Goal: Task Accomplishment & Management: Manage account settings

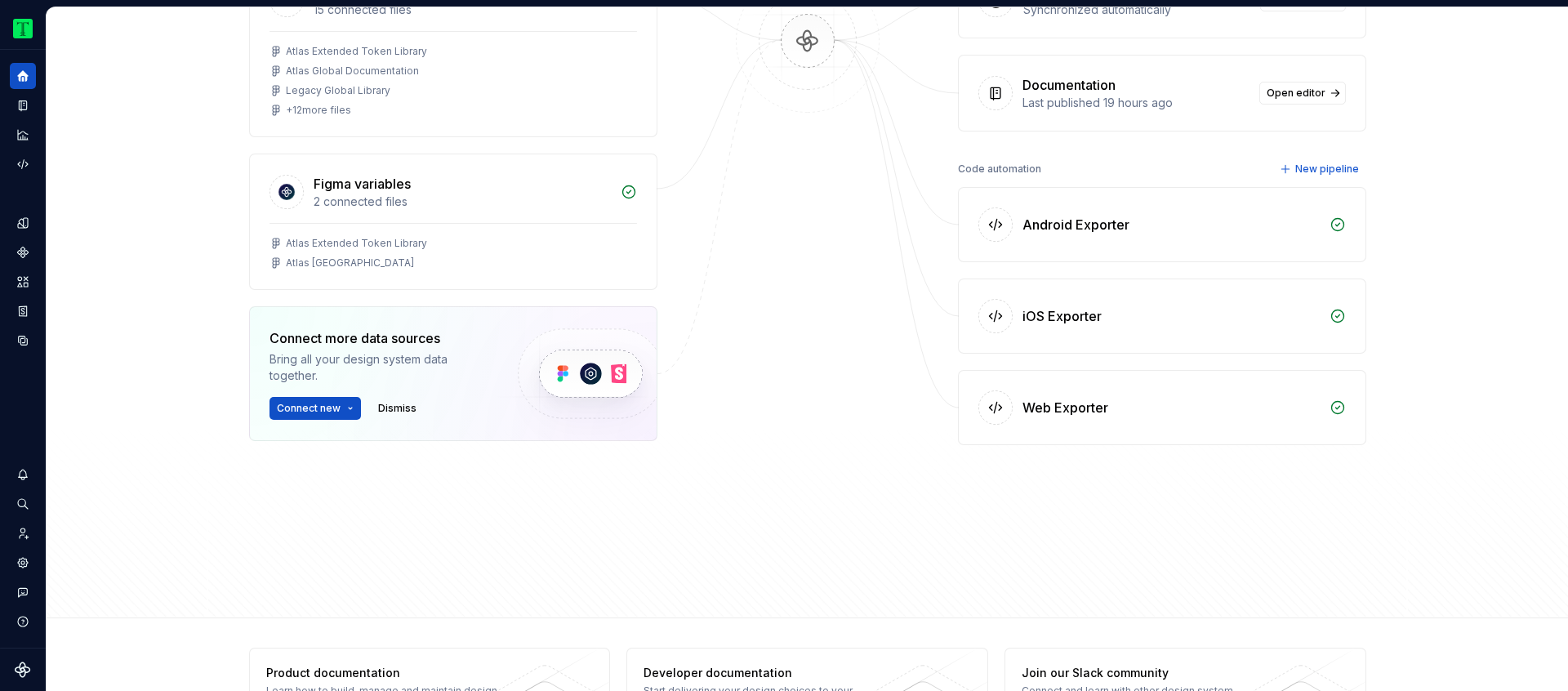
scroll to position [301, 0]
click at [1055, 530] on div "Data sources Figma 15 connected files Atlas Extended Token Library Atlas Global…" at bounding box center [808, 259] width 1117 height 657
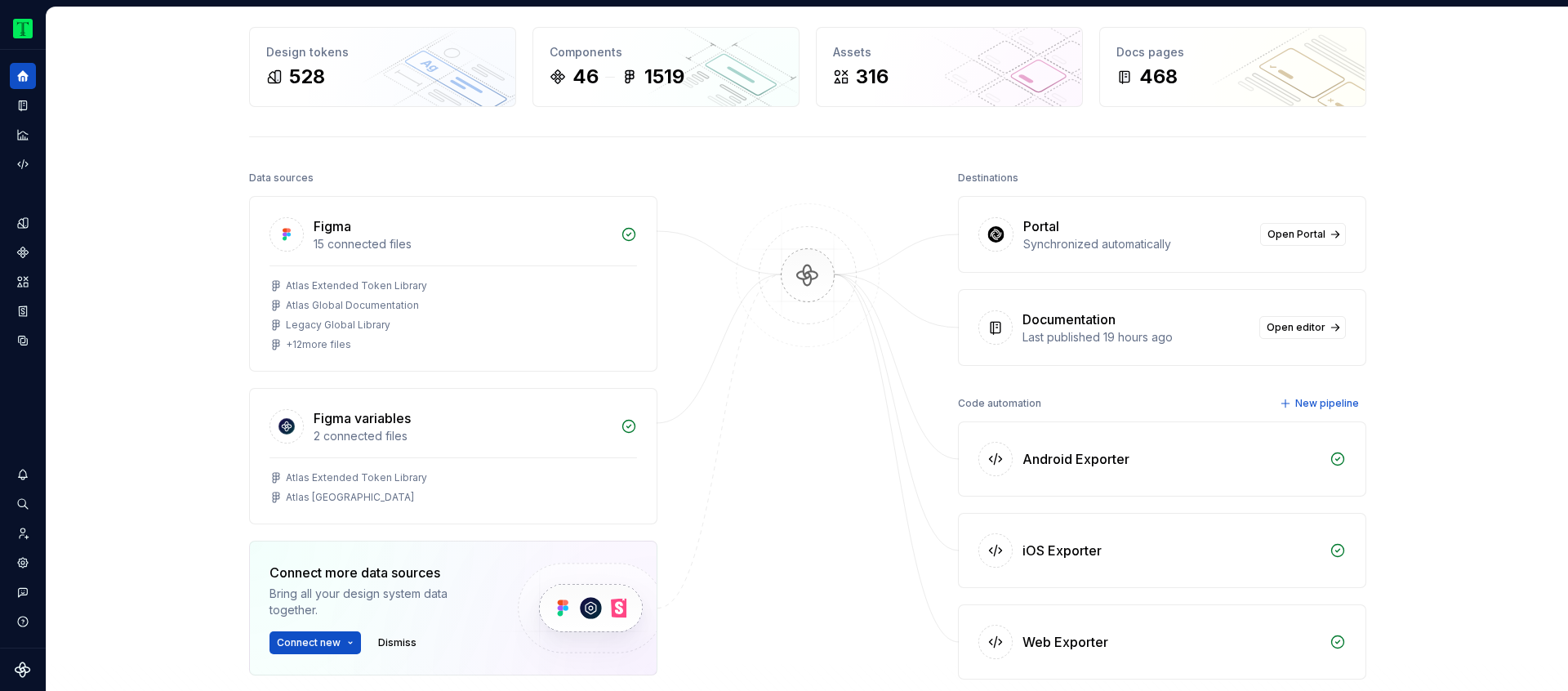
scroll to position [0, 0]
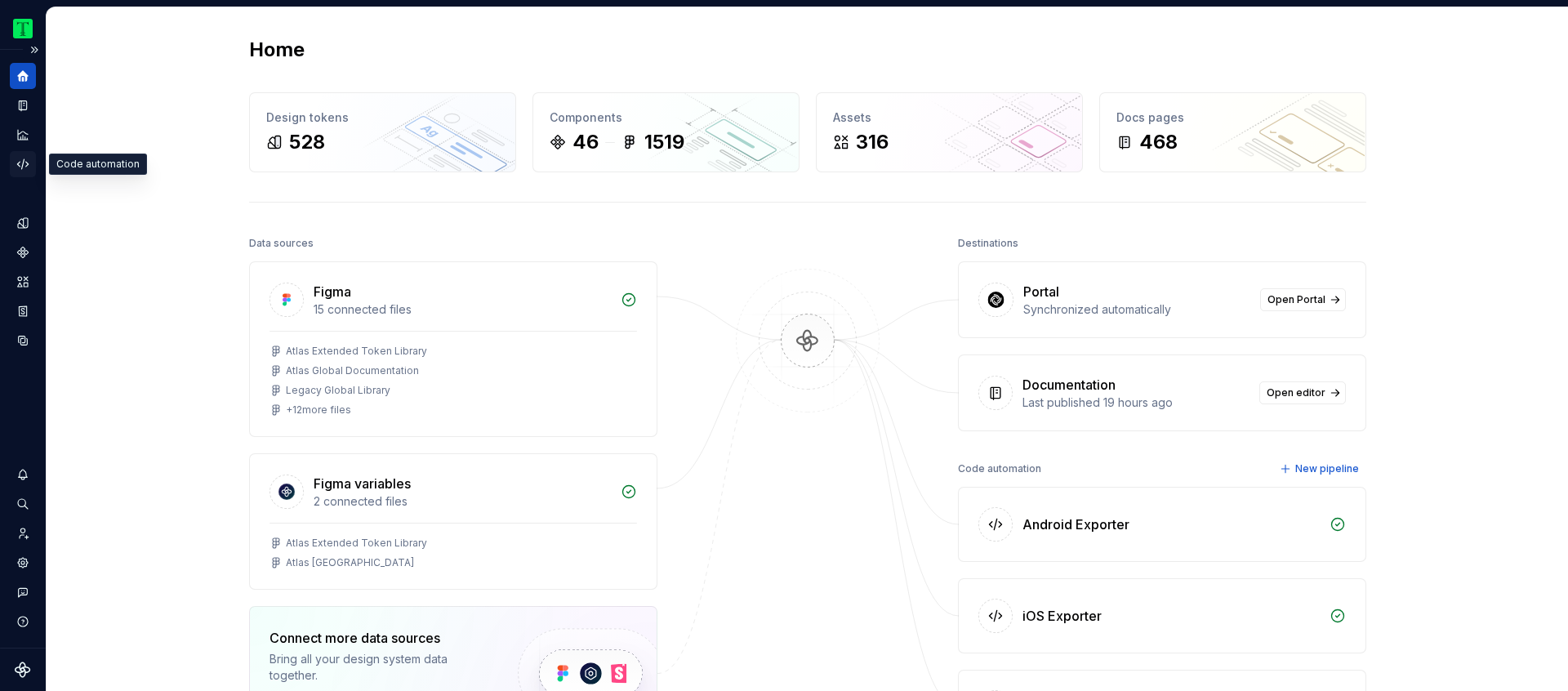
click at [29, 166] on icon "Code automation" at bounding box center [23, 164] width 15 height 15
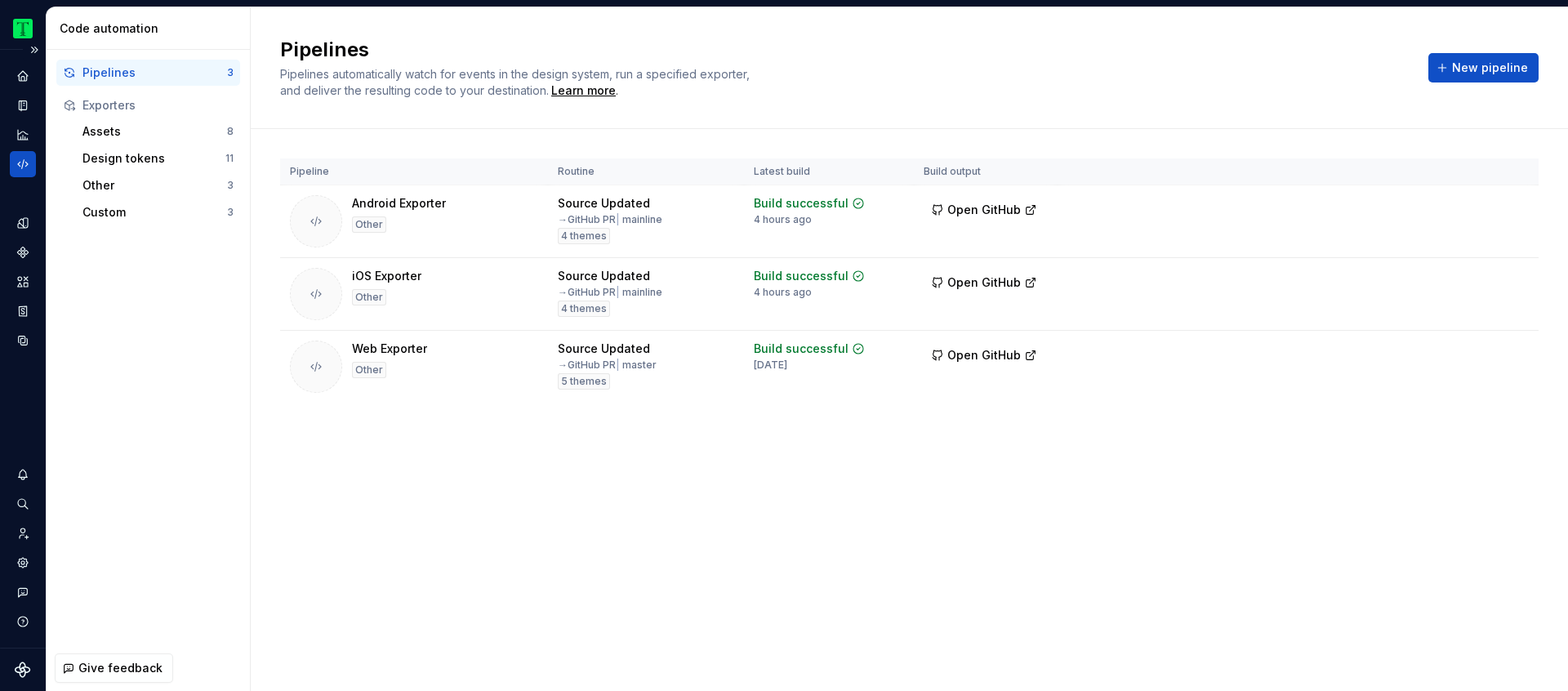
click at [24, 675] on icon "Supernova Logo" at bounding box center [23, 670] width 16 height 16
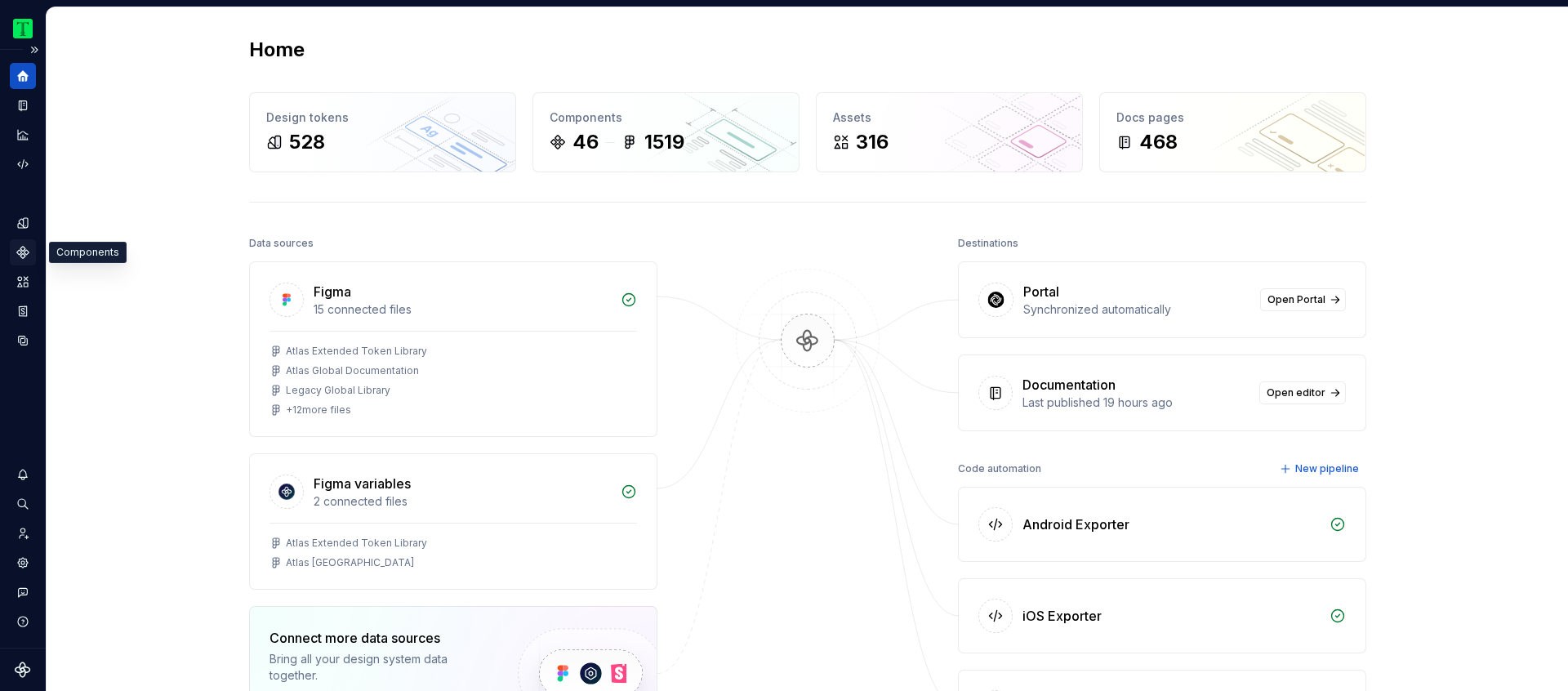
click at [21, 259] on icon "Components" at bounding box center [23, 253] width 15 height 15
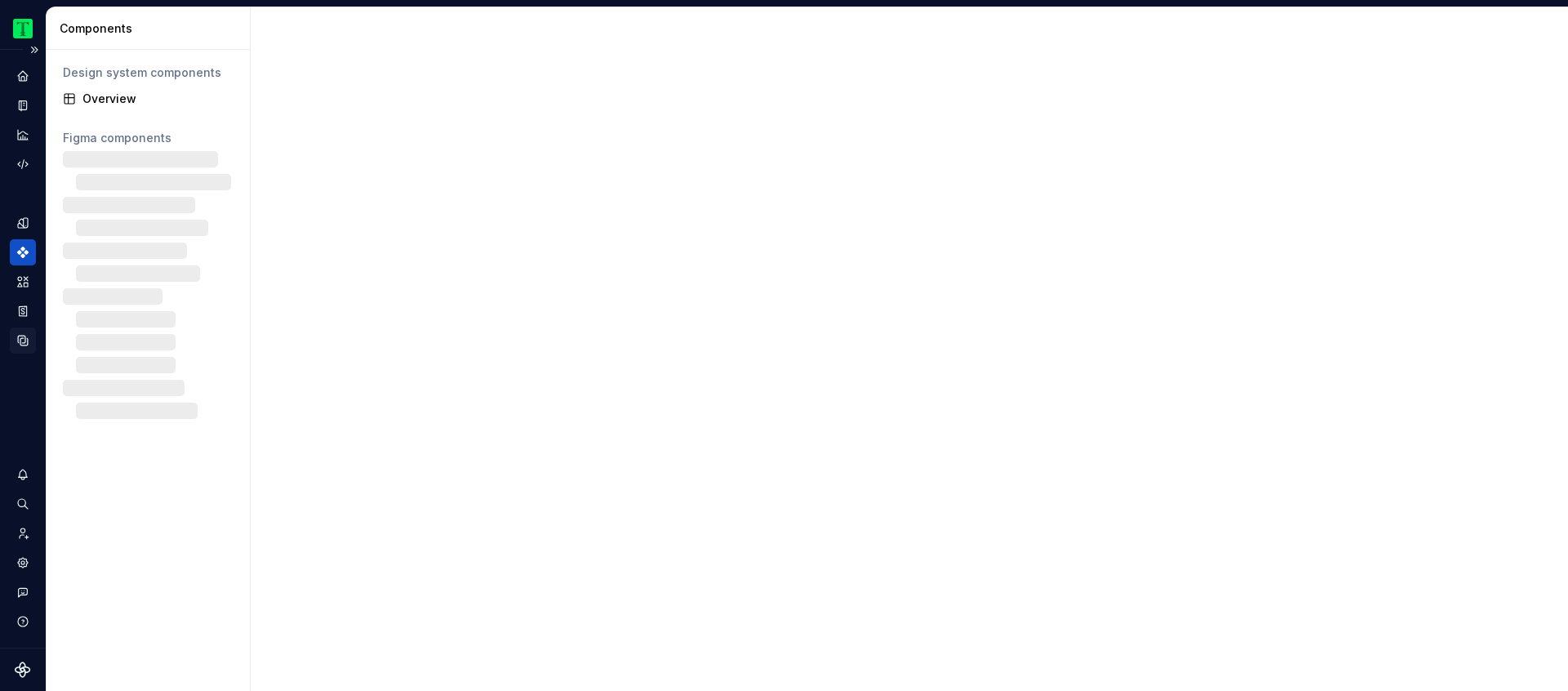
click at [24, 341] on icon "Data sources" at bounding box center [23, 341] width 15 height 15
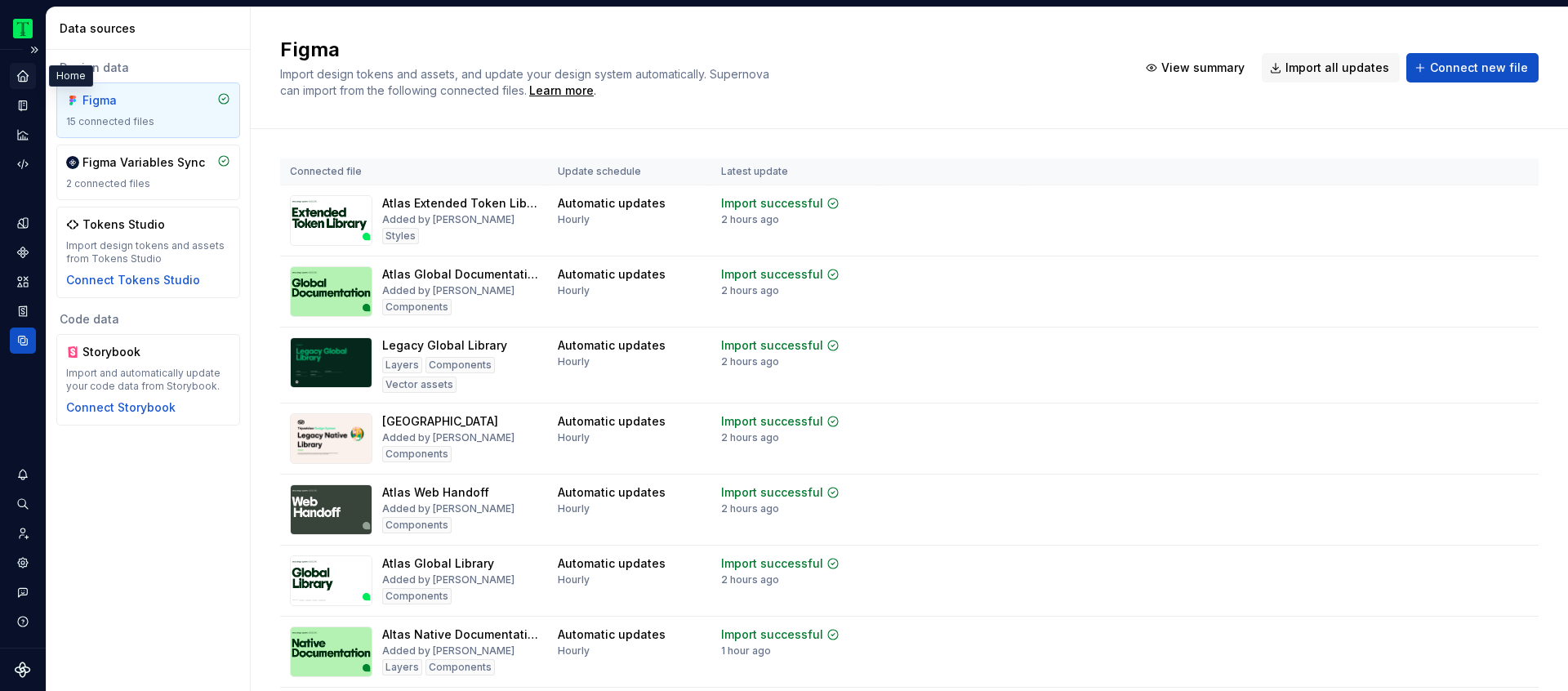
click at [20, 75] on icon "Home" at bounding box center [22, 76] width 11 height 11
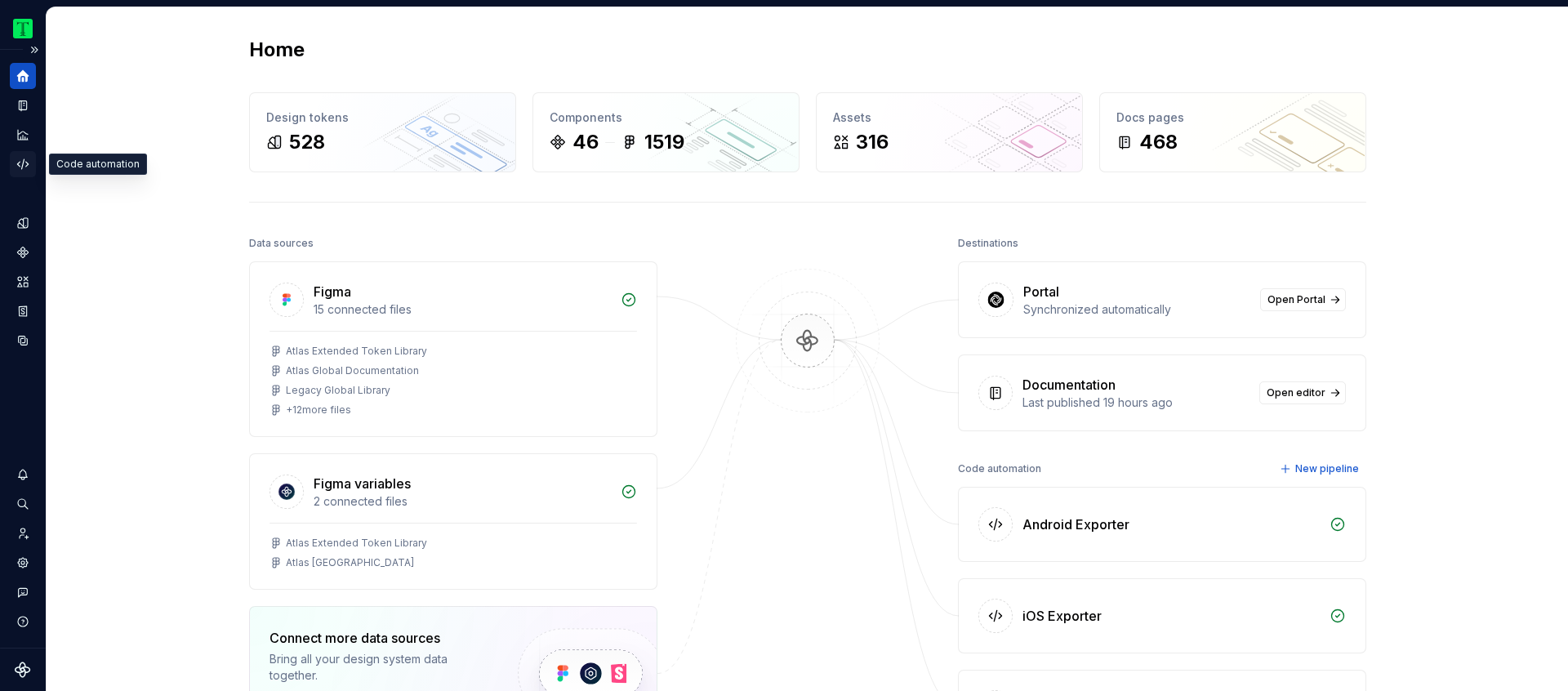
click at [19, 157] on icon "Code automation" at bounding box center [23, 164] width 15 height 15
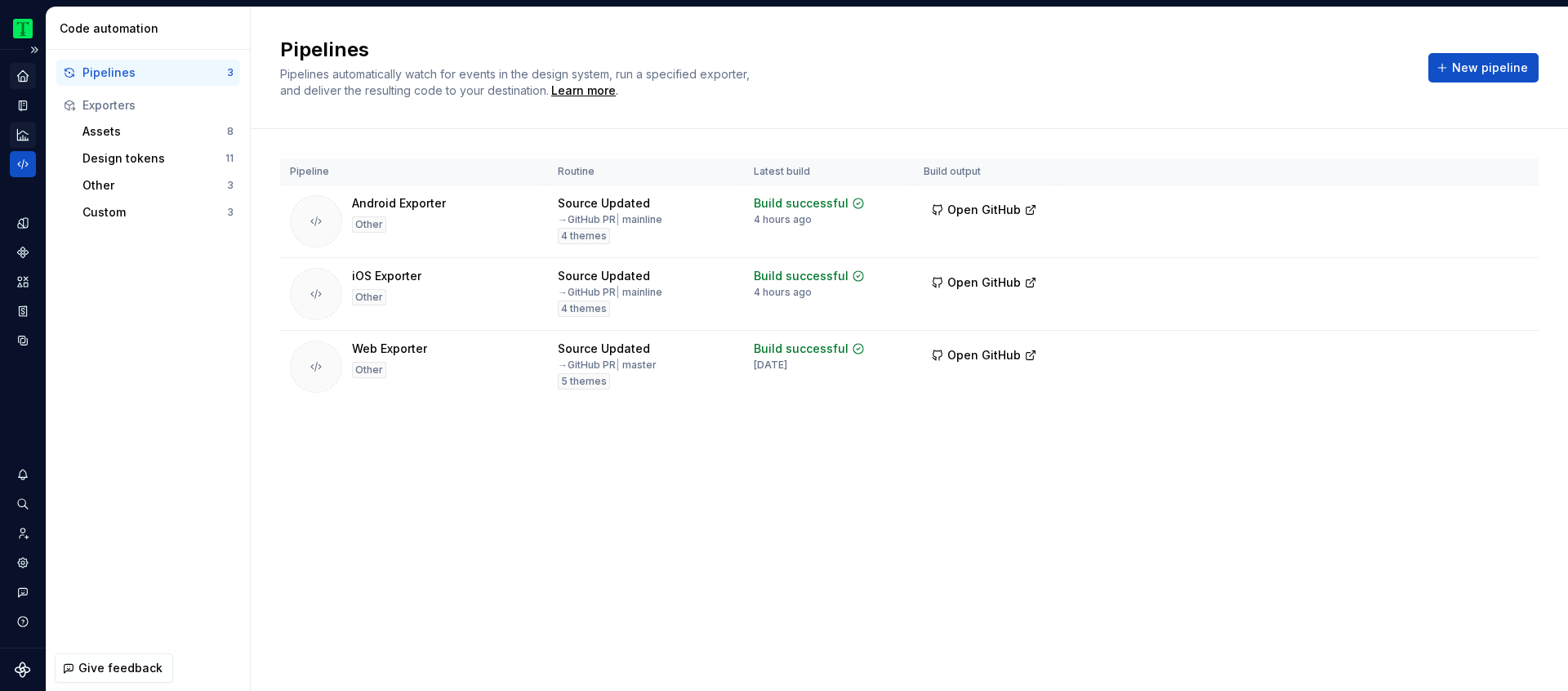
click at [17, 128] on icon "Analytics" at bounding box center [23, 135] width 15 height 15
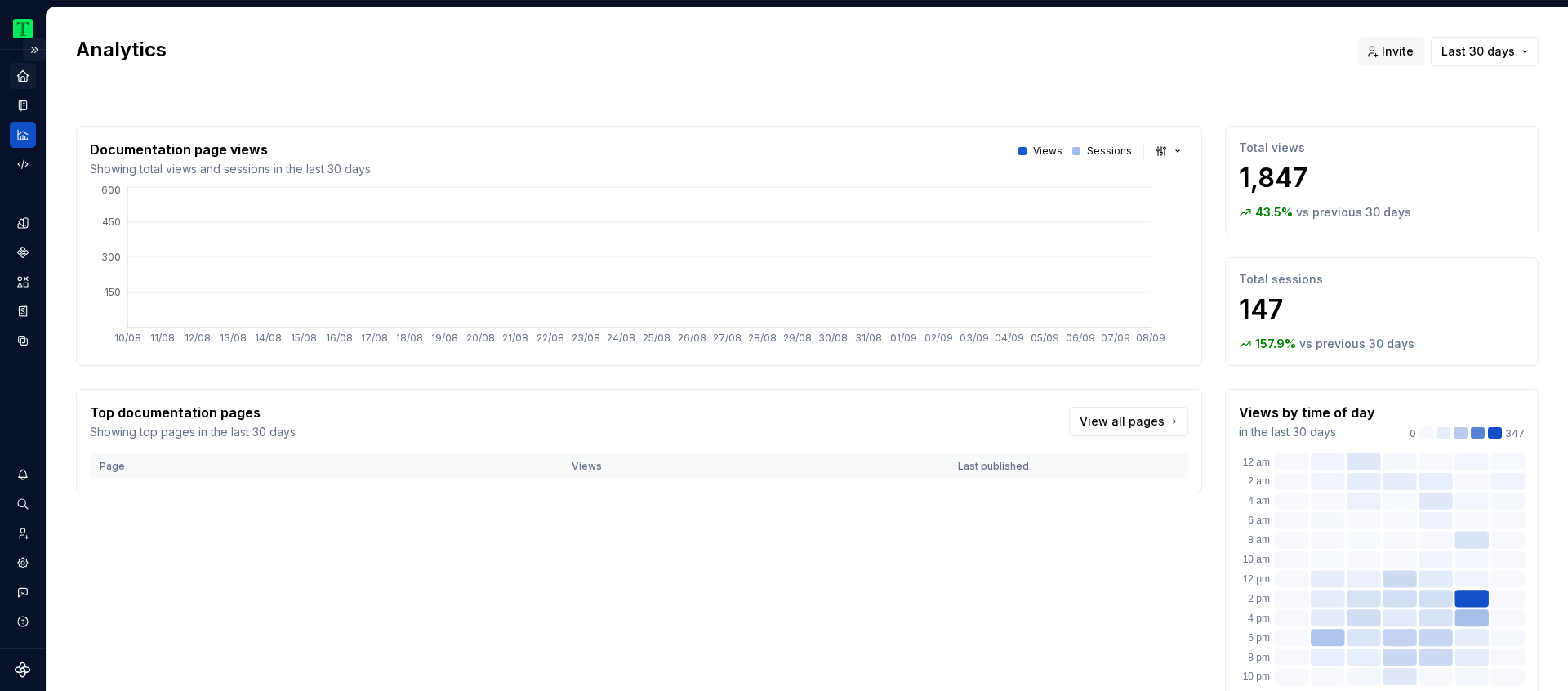
click at [30, 49] on button "Expand sidebar" at bounding box center [34, 50] width 23 height 23
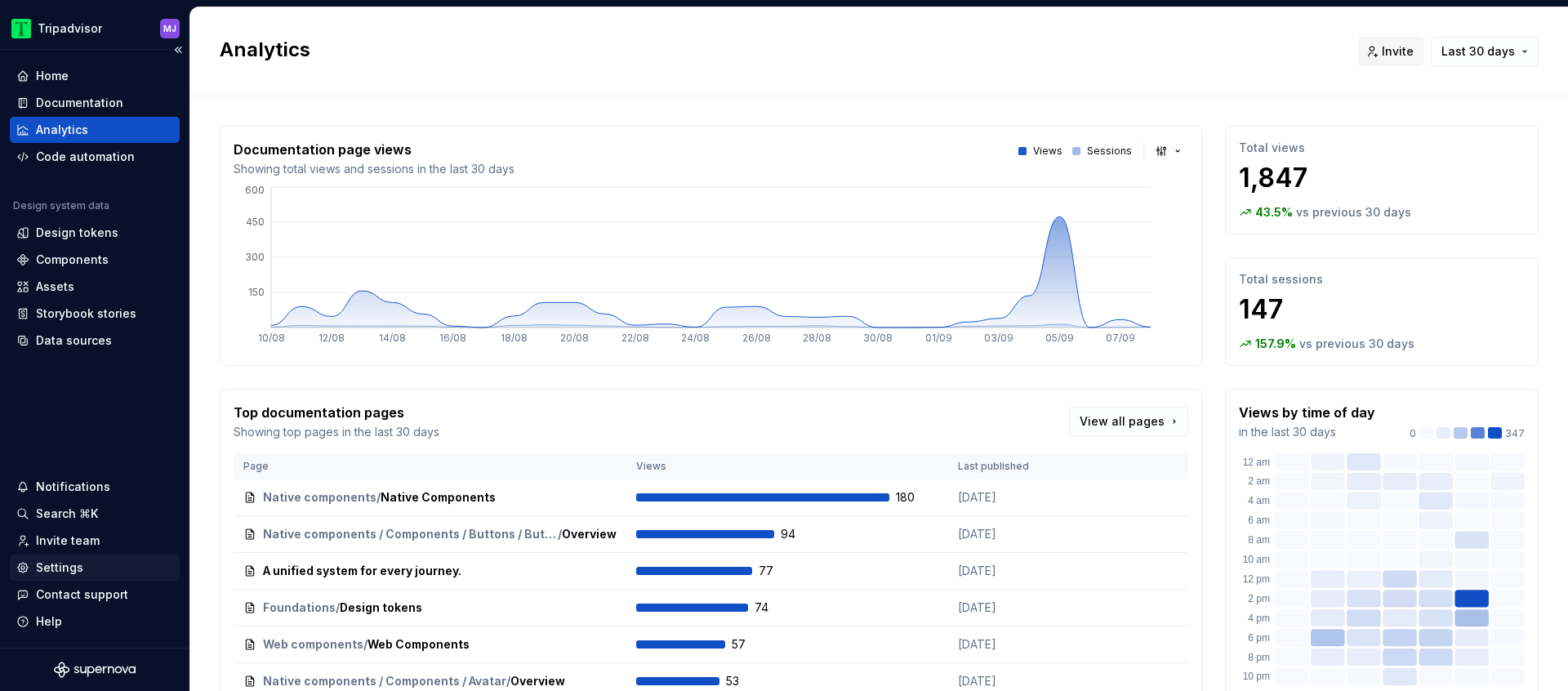
click at [117, 560] on div "Settings" at bounding box center [94, 568] width 157 height 16
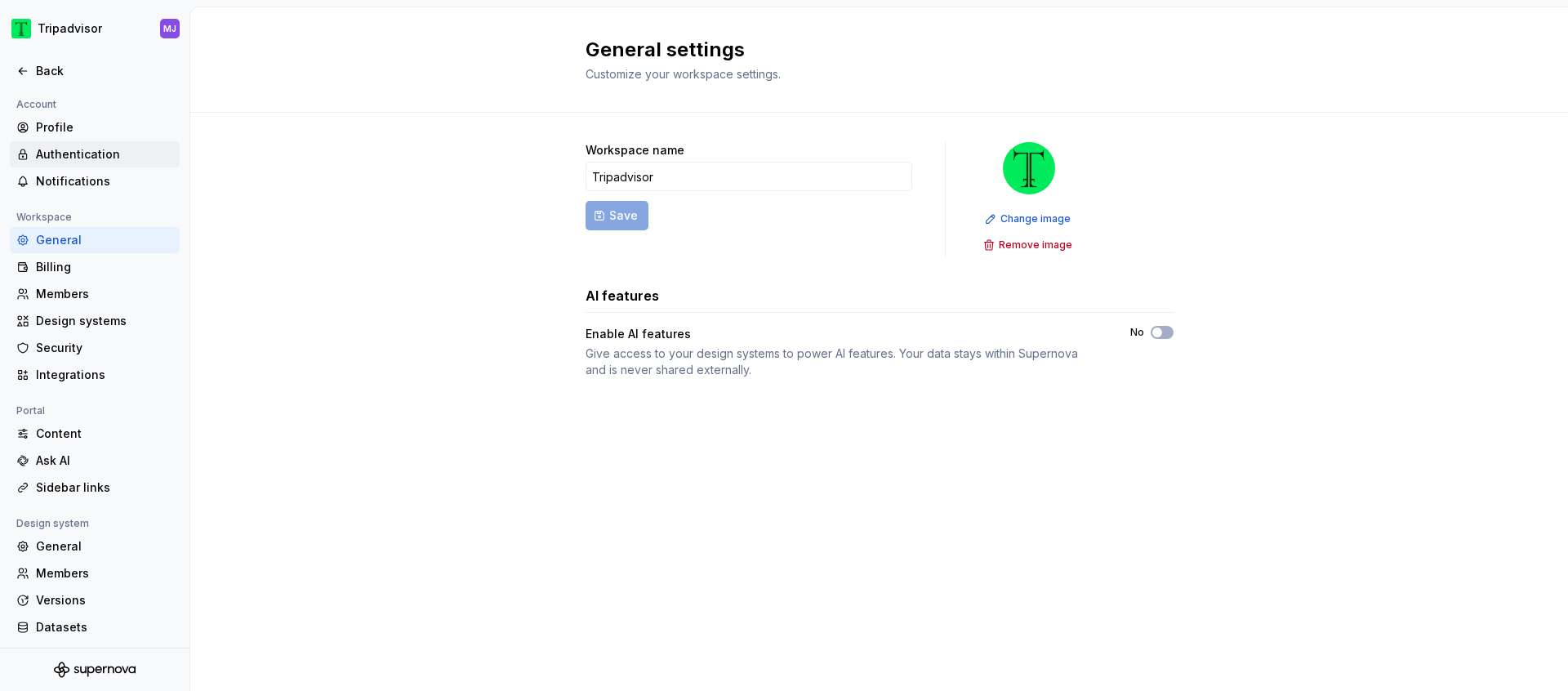
click at [108, 155] on div "Authentication" at bounding box center [104, 154] width 137 height 16
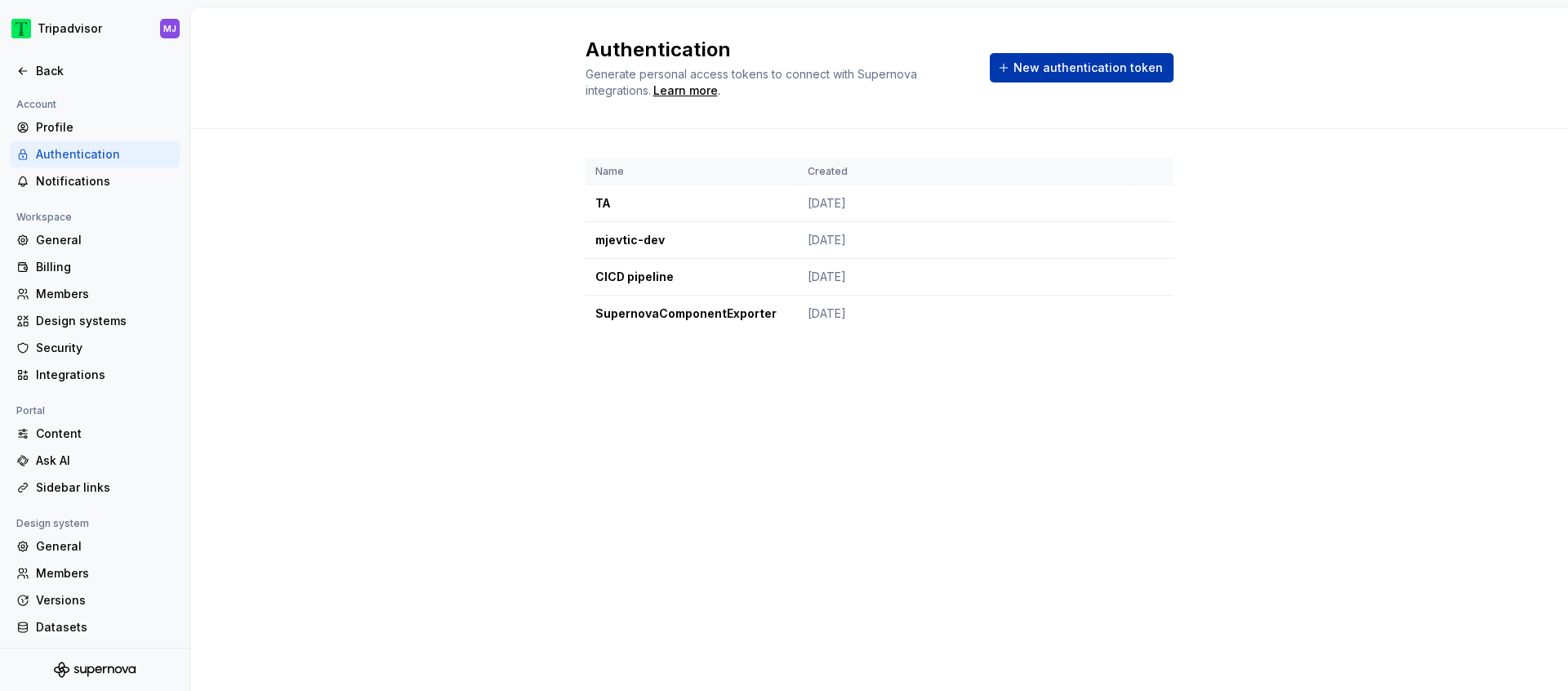
click at [1092, 71] on span "New authentication token" at bounding box center [1088, 68] width 149 height 16
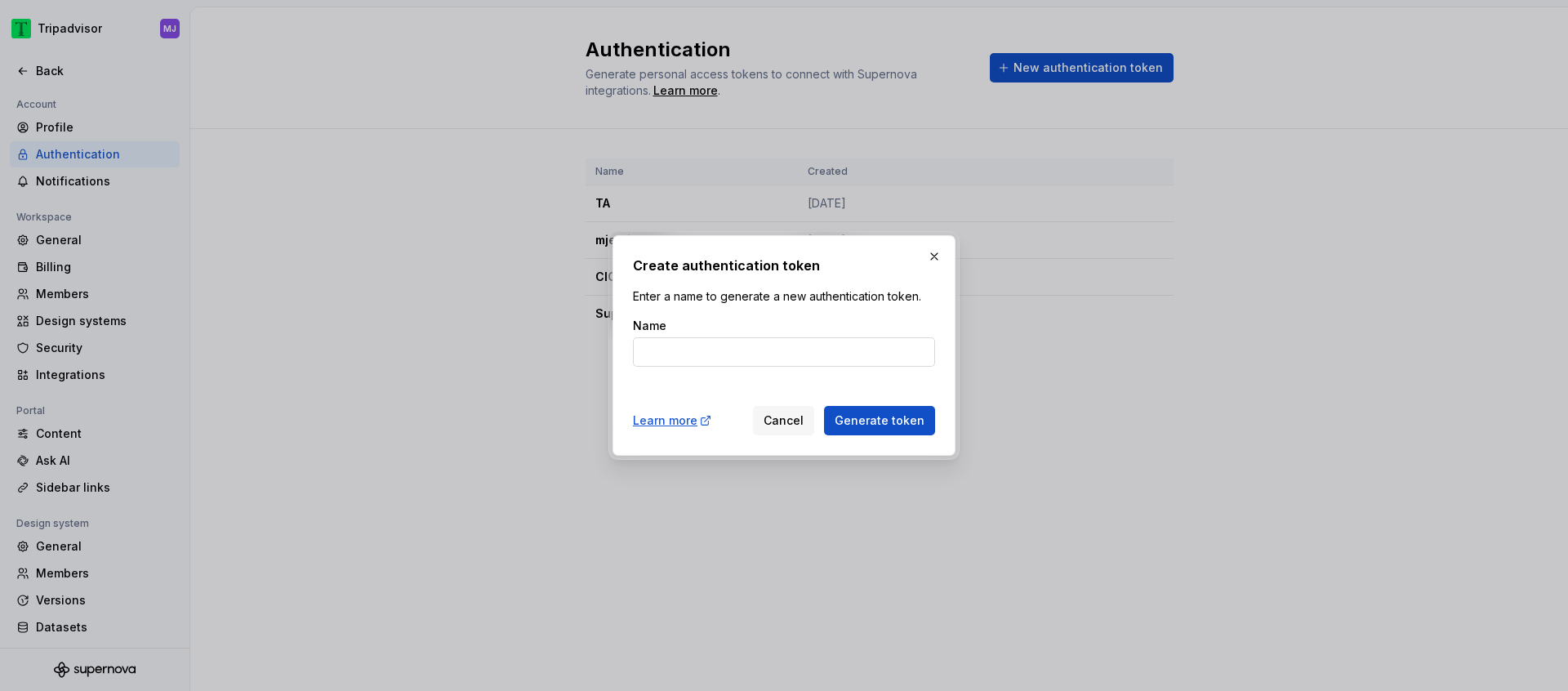
click at [828, 355] on input "Name" at bounding box center [784, 352] width 302 height 30
type input "APS exporter"
click at [896, 419] on span "Generate token" at bounding box center [880, 421] width 90 height 16
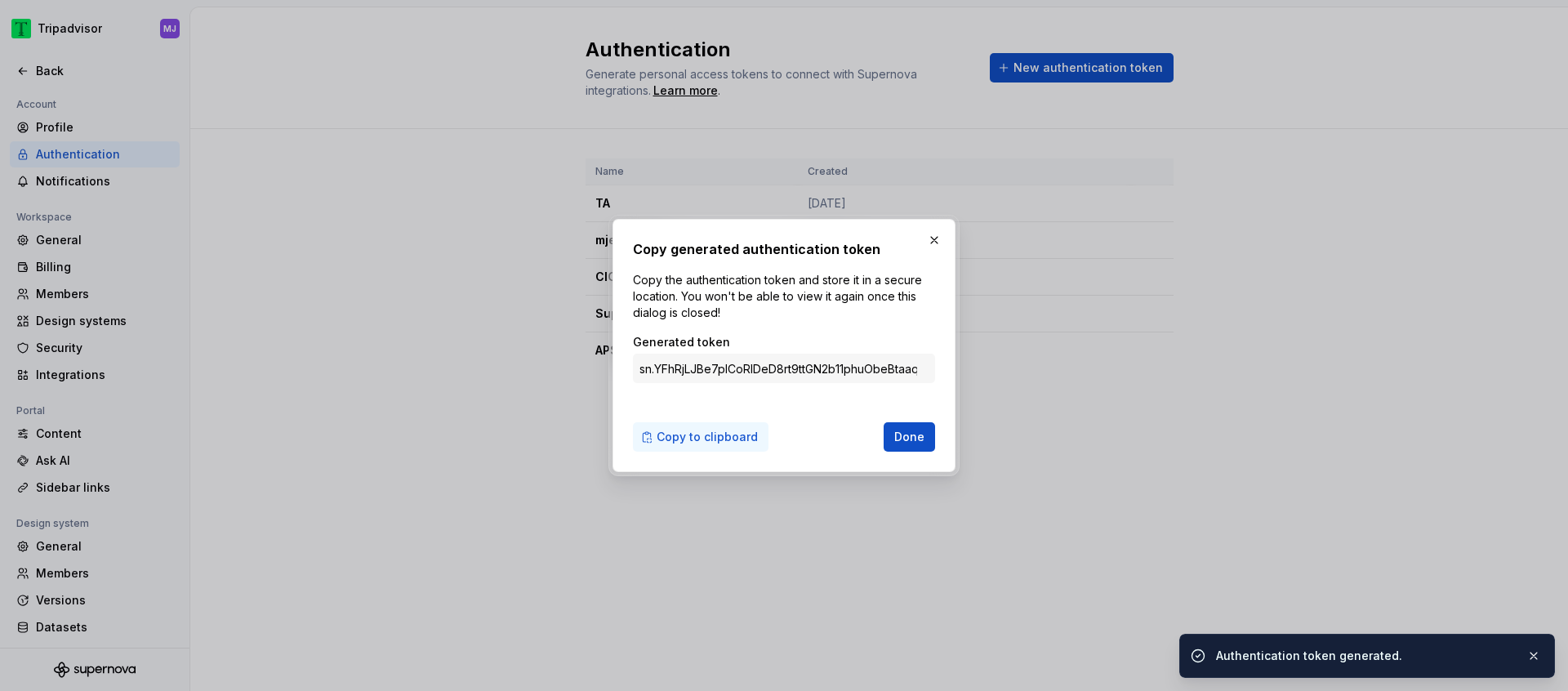
click at [727, 438] on span "Copy to clipboard" at bounding box center [707, 437] width 101 height 16
click at [932, 437] on button "Done" at bounding box center [909, 437] width 52 height 30
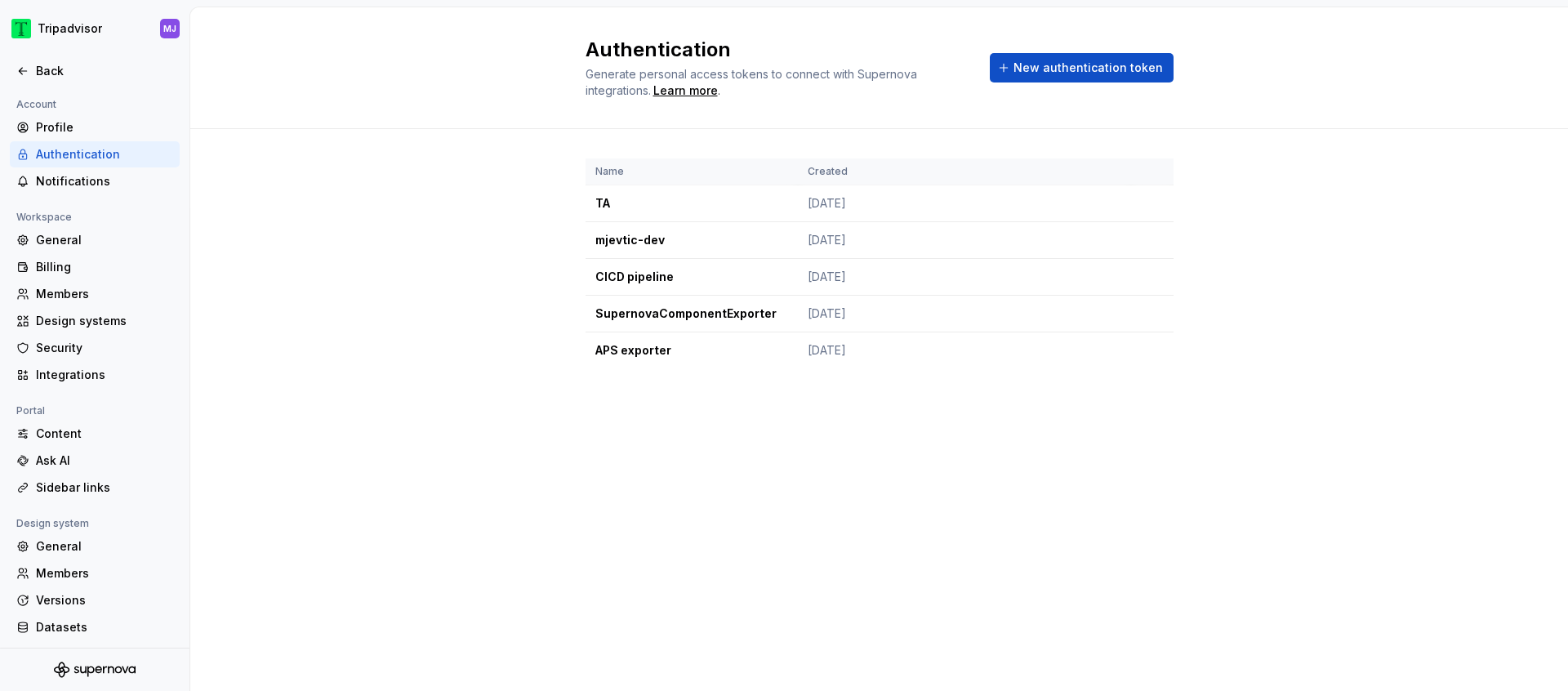
click at [355, 444] on div "Authentication Generate personal access tokens to connect with Supernova integr…" at bounding box center [879, 350] width 1378 height 684
click at [52, 71] on div "Back" at bounding box center [104, 71] width 137 height 16
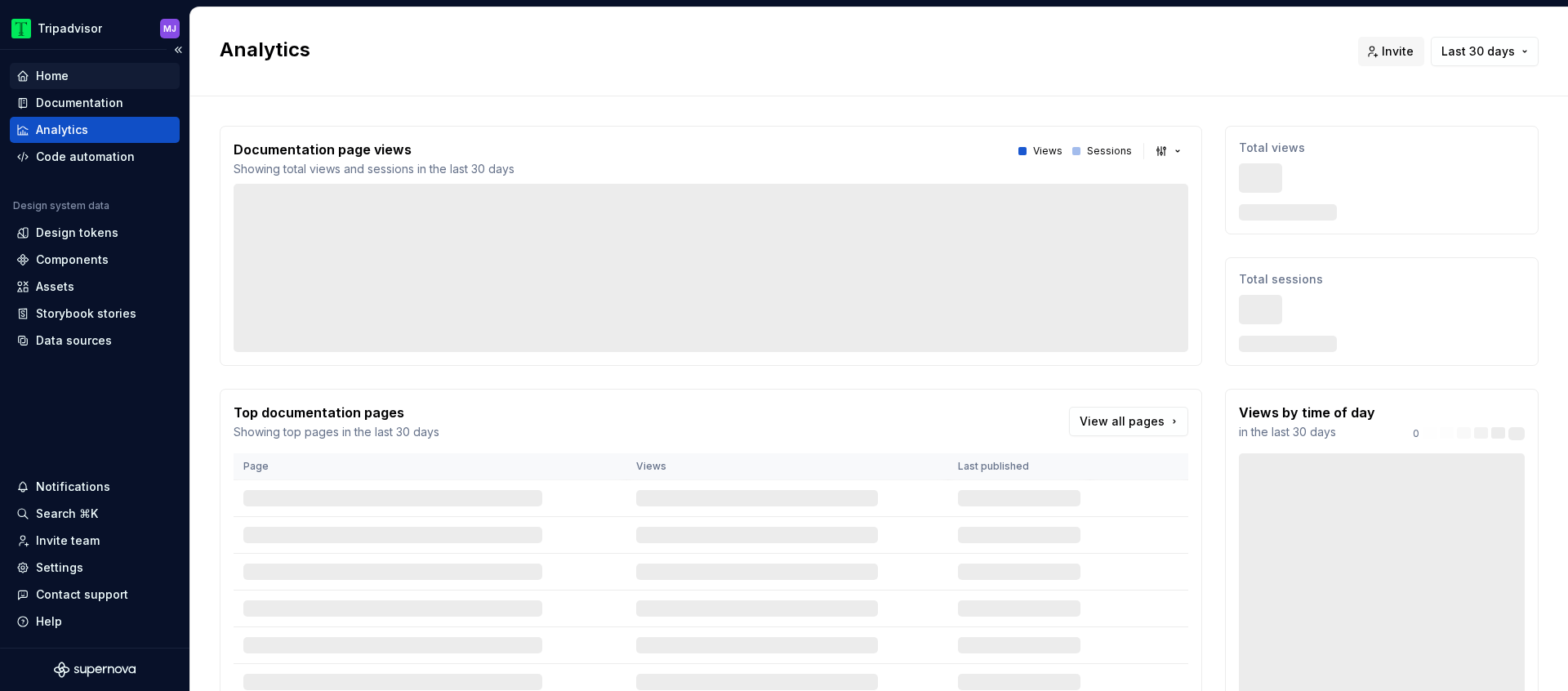
click at [74, 70] on div "Home" at bounding box center [94, 76] width 157 height 16
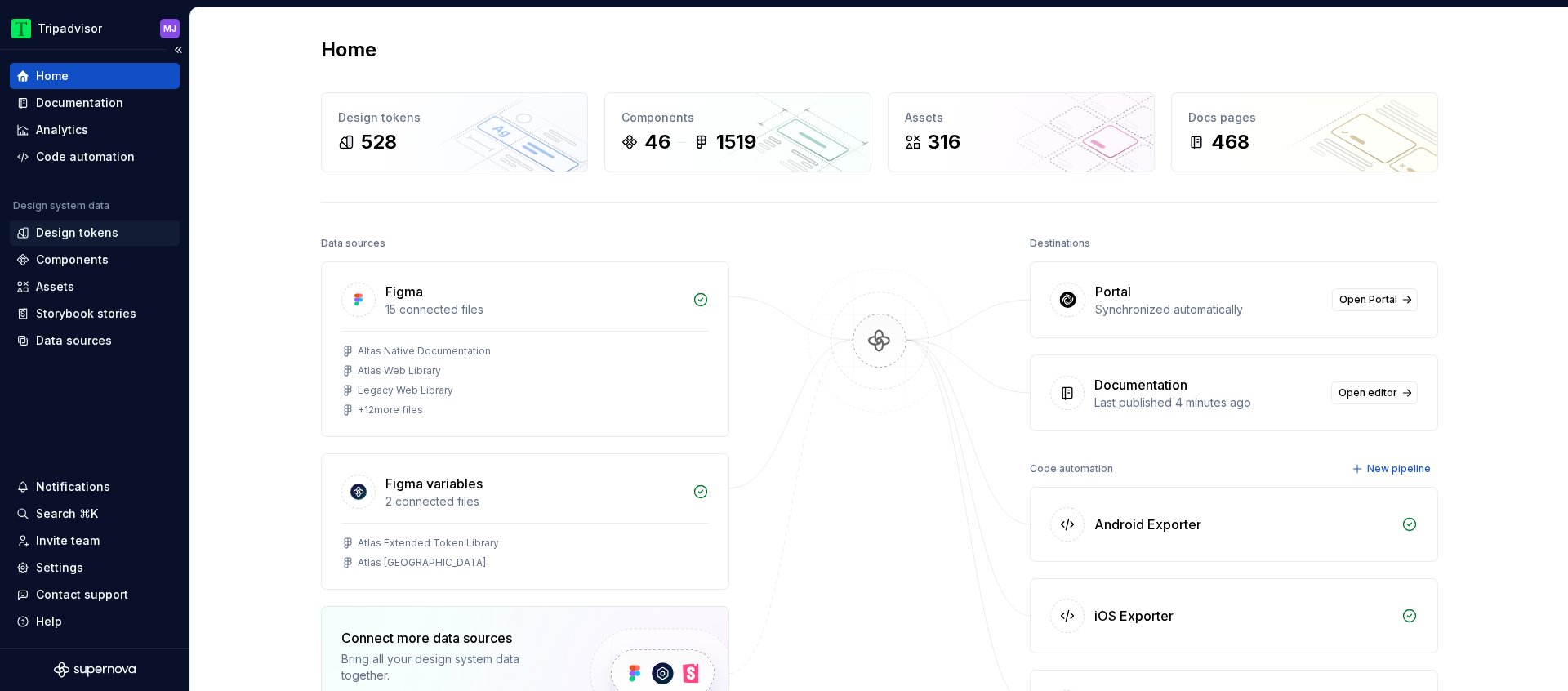
click at [65, 227] on div "Design tokens" at bounding box center [77, 233] width 83 height 16
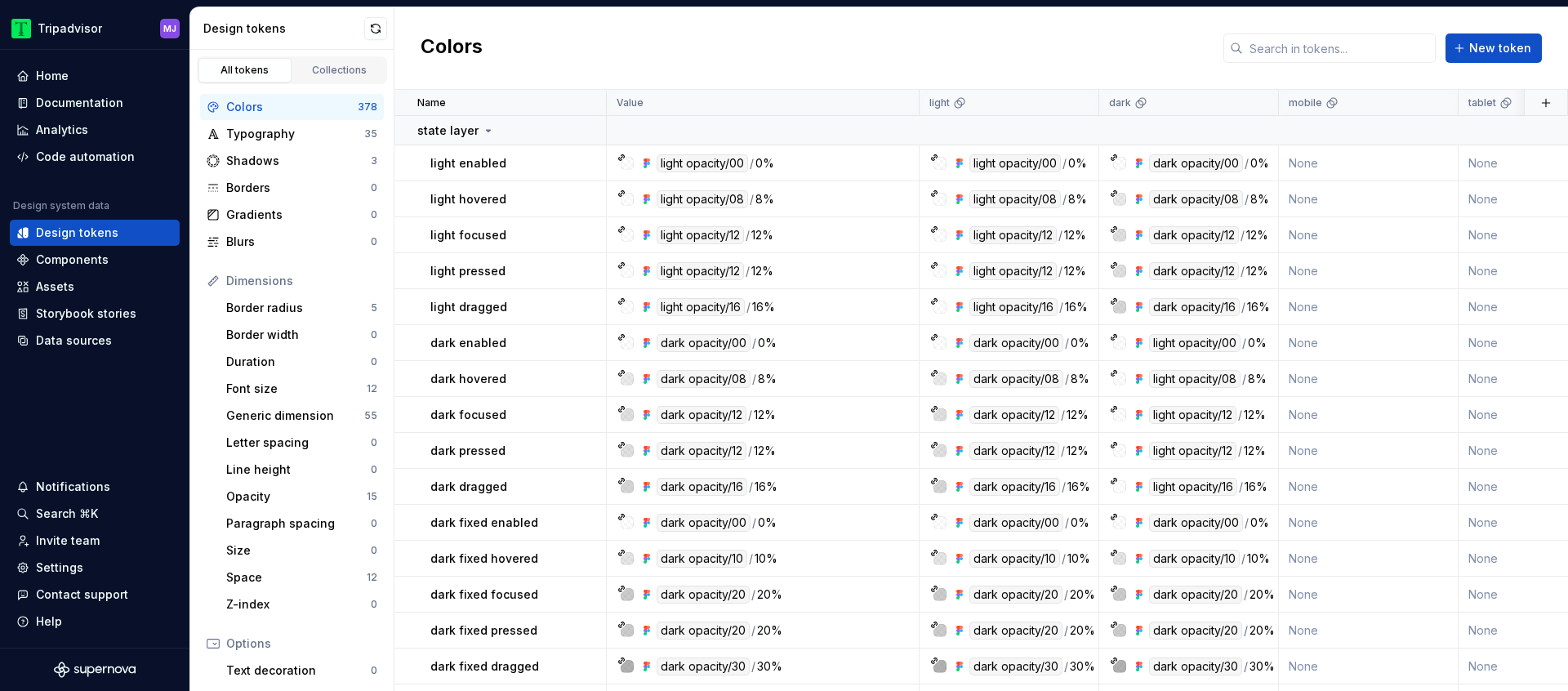
click at [287, 62] on link "All tokens" at bounding box center [245, 71] width 93 height 25
click at [327, 62] on link "Collections" at bounding box center [340, 71] width 93 height 25
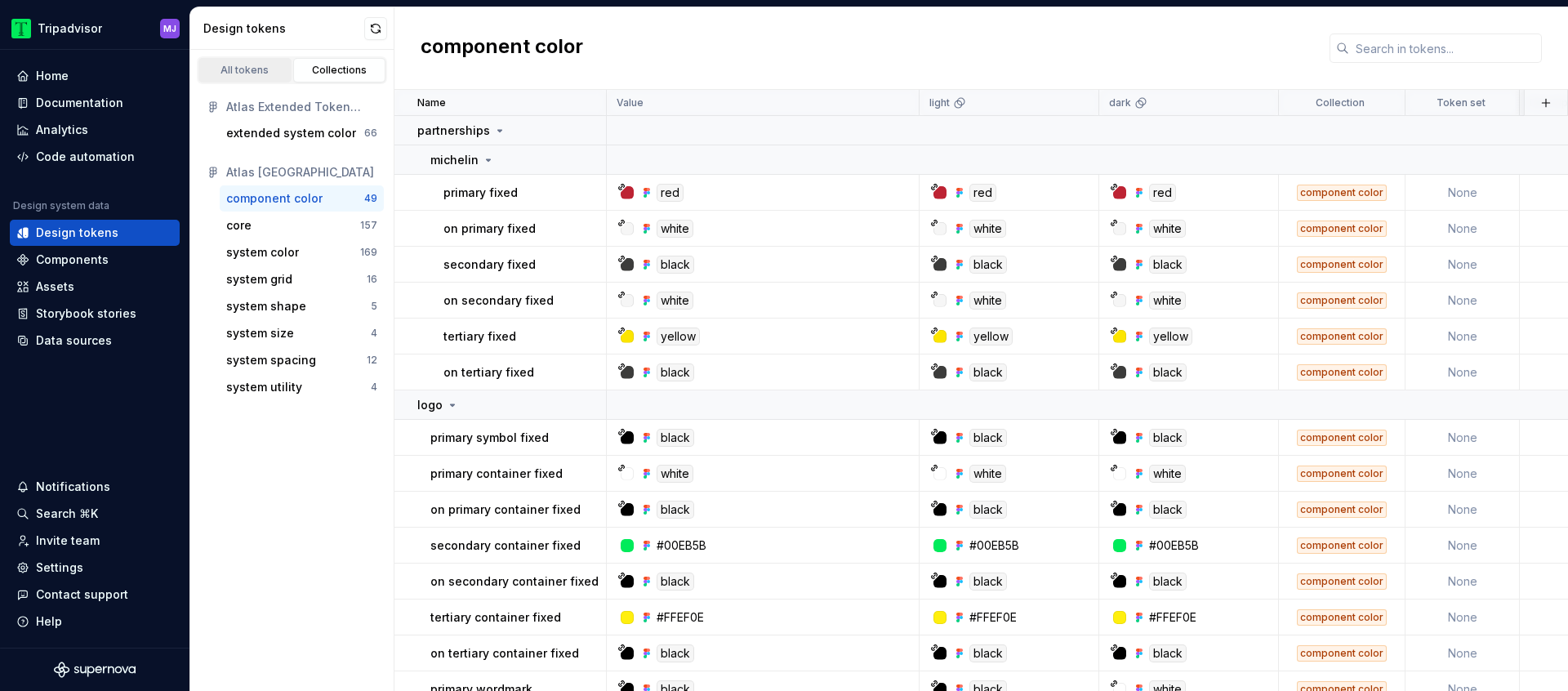
click at [262, 68] on div "All tokens" at bounding box center [245, 71] width 82 height 13
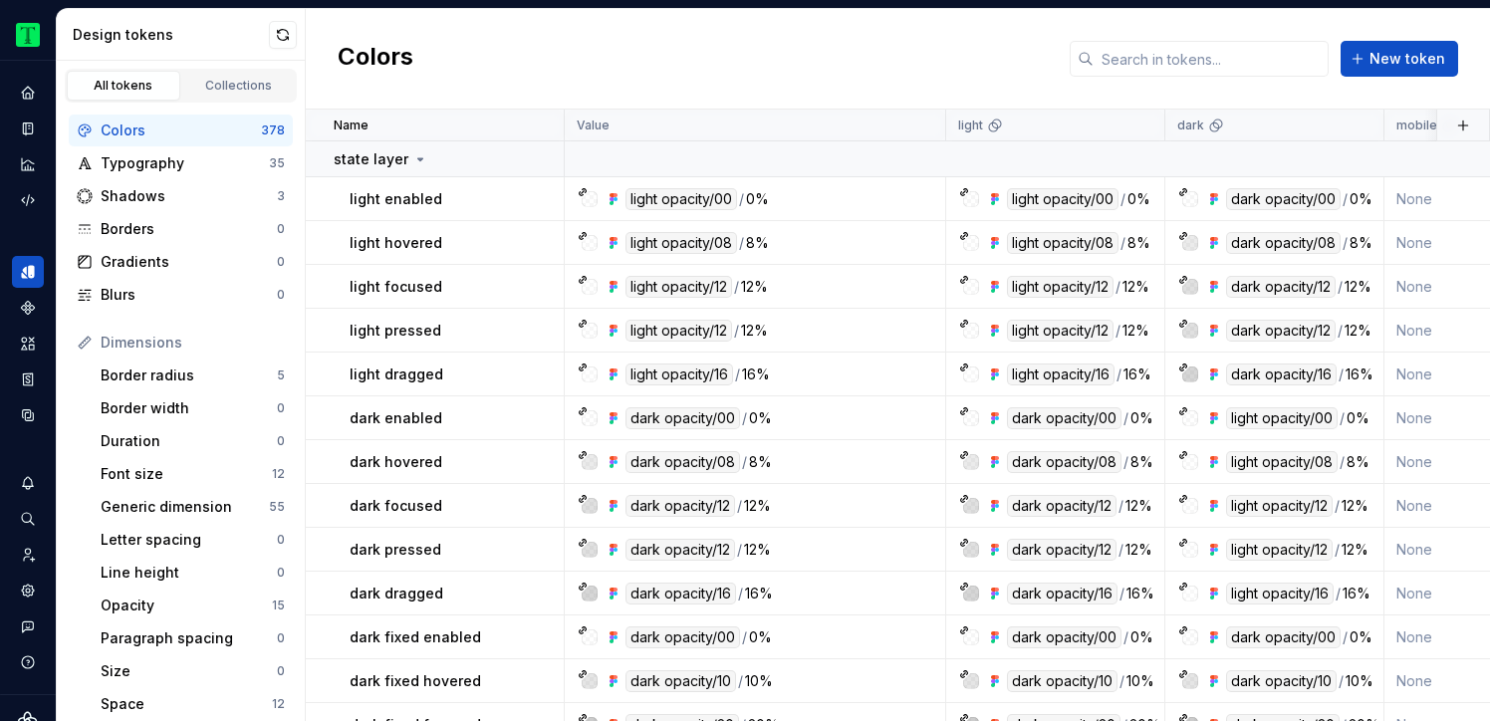
click at [973, 53] on div "Colors New token" at bounding box center [898, 59] width 1184 height 101
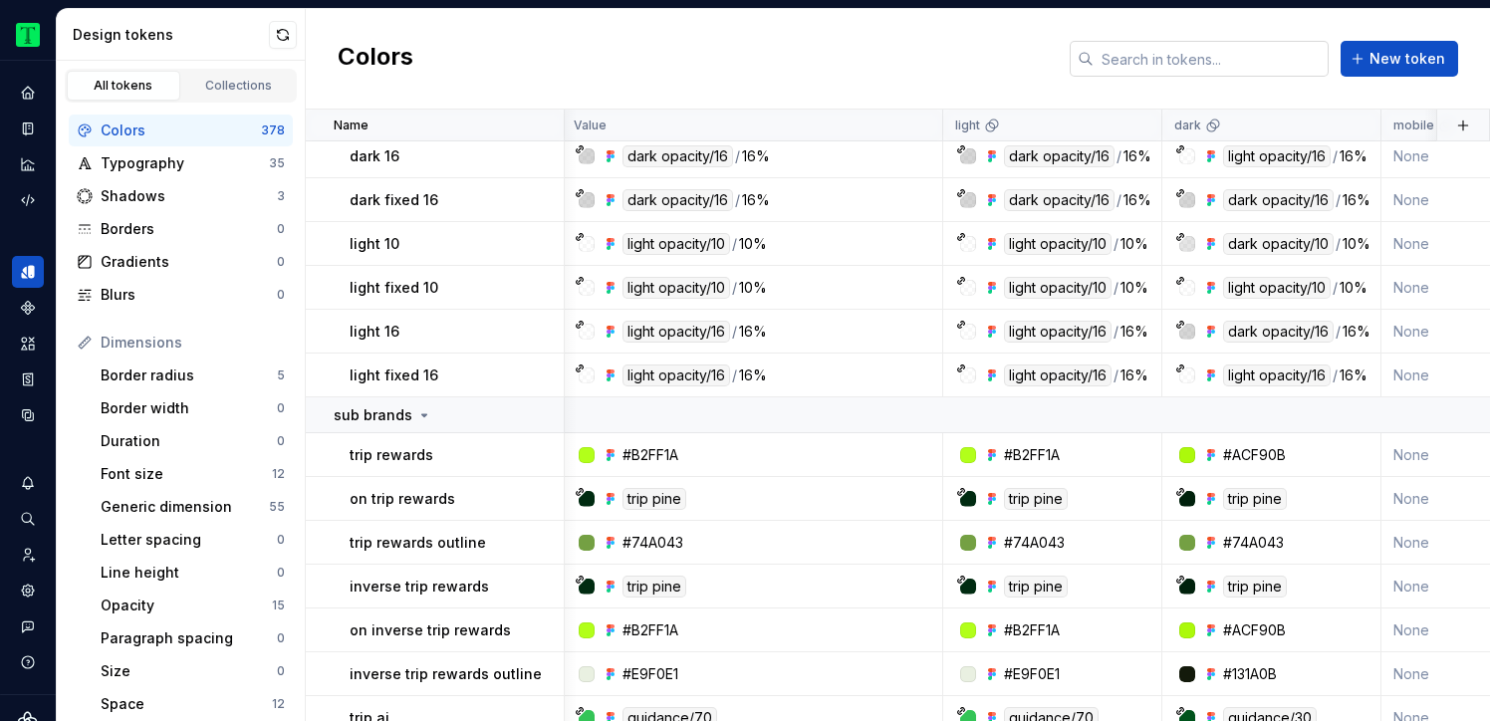
scroll to position [4801, 3]
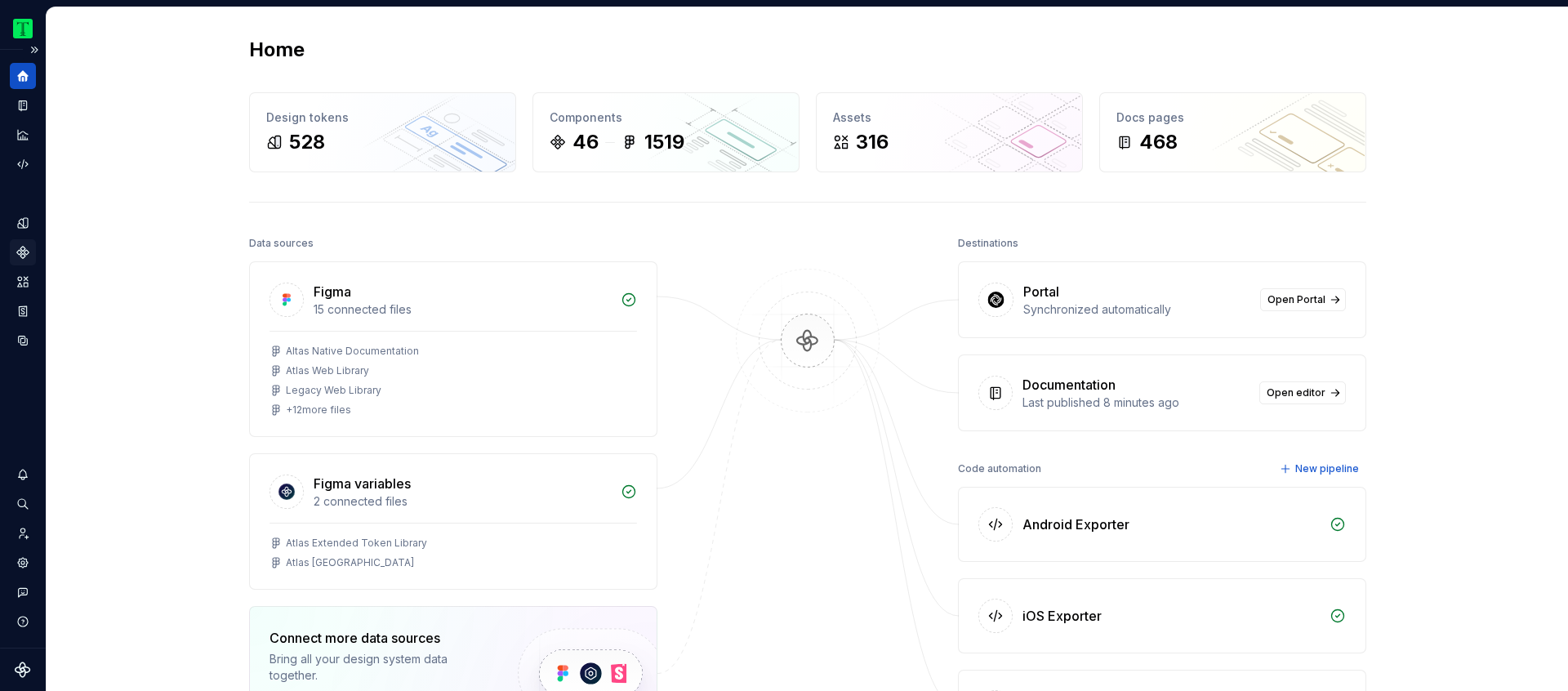
click at [25, 249] on icon "Components" at bounding box center [23, 253] width 15 height 15
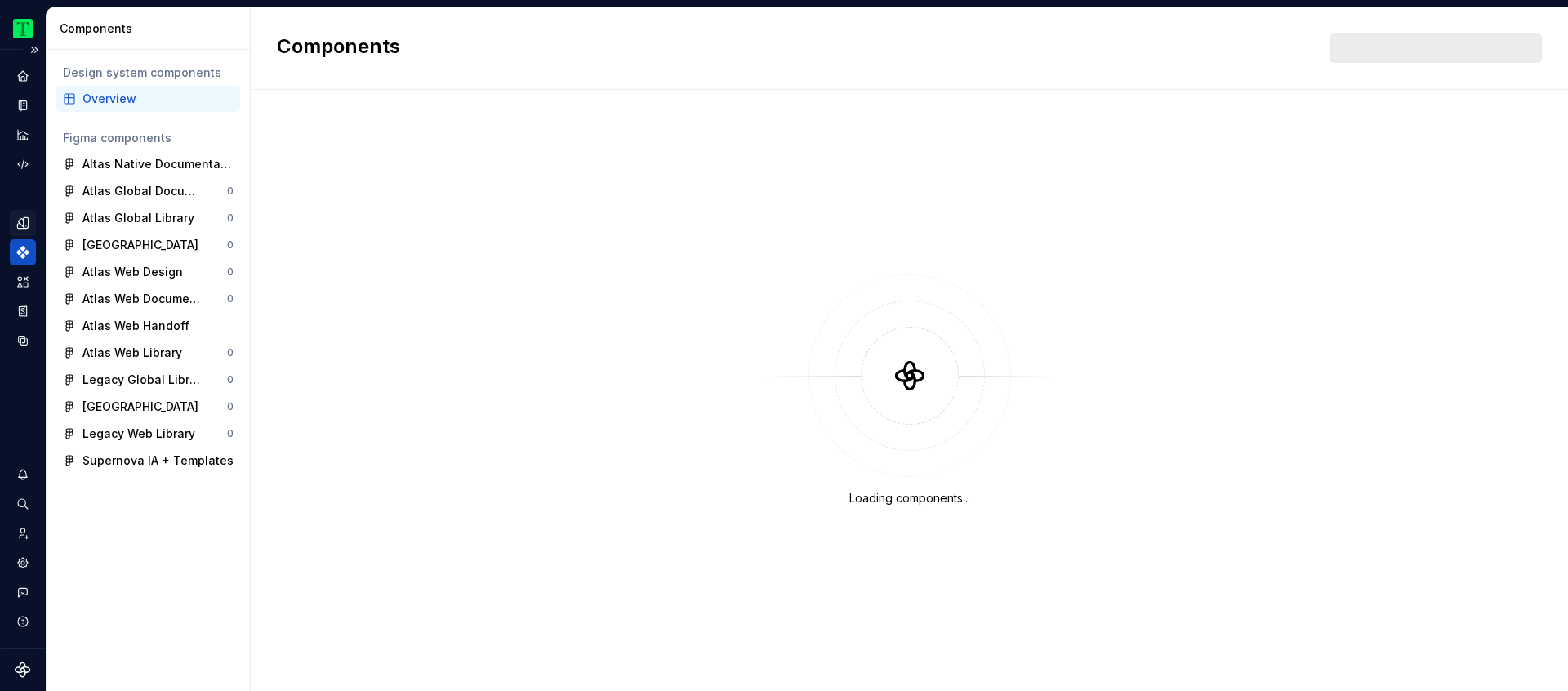
click at [22, 217] on icon "Design tokens" at bounding box center [23, 223] width 15 height 15
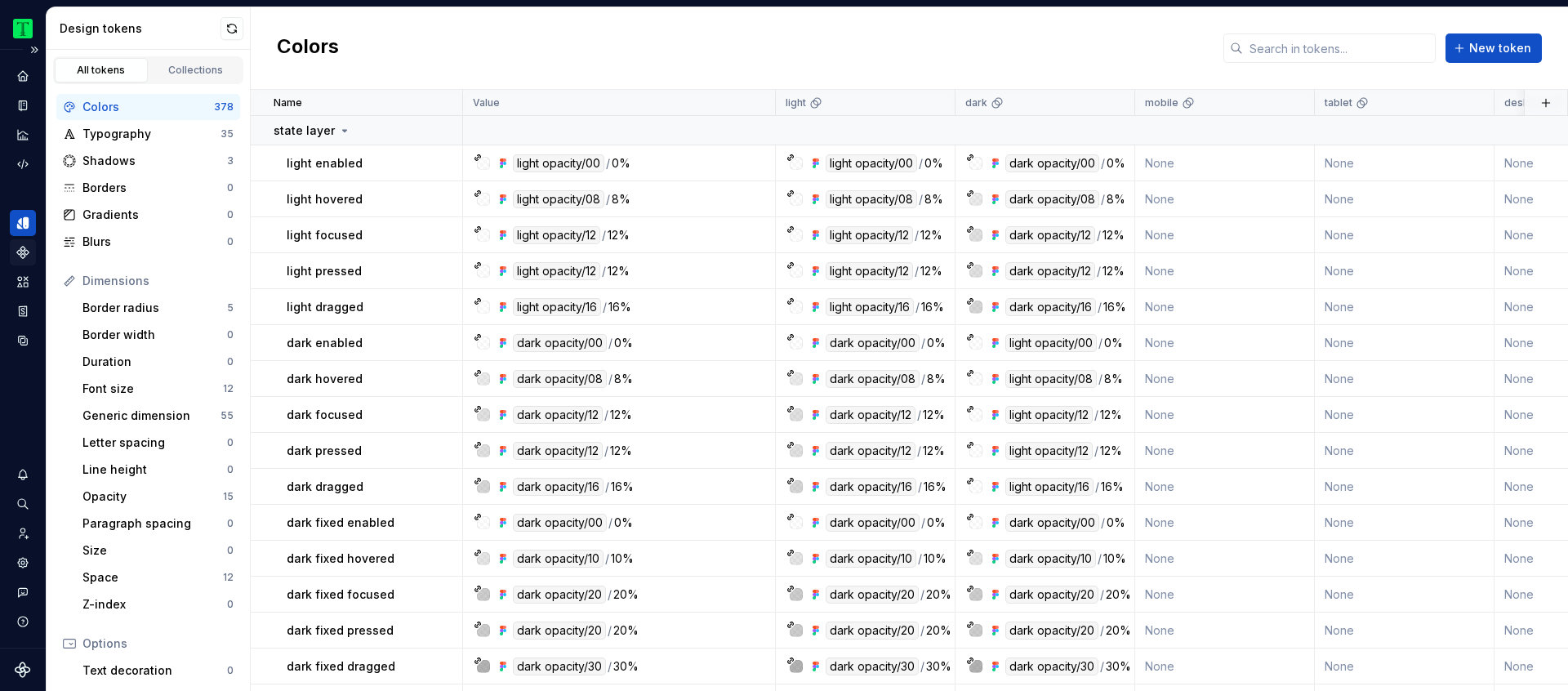
click at [89, 69] on div "All tokens" at bounding box center [102, 71] width 82 height 13
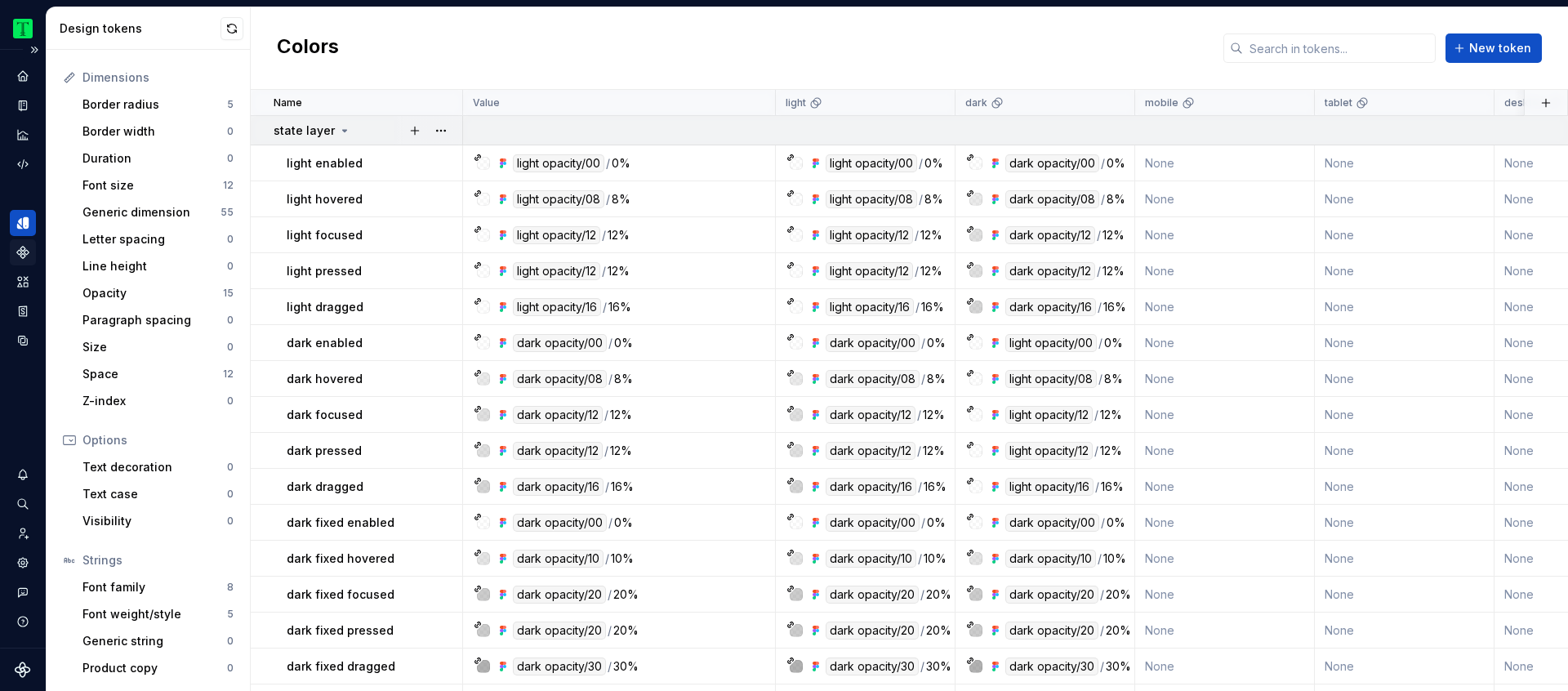
click at [340, 133] on icon at bounding box center [344, 130] width 13 height 13
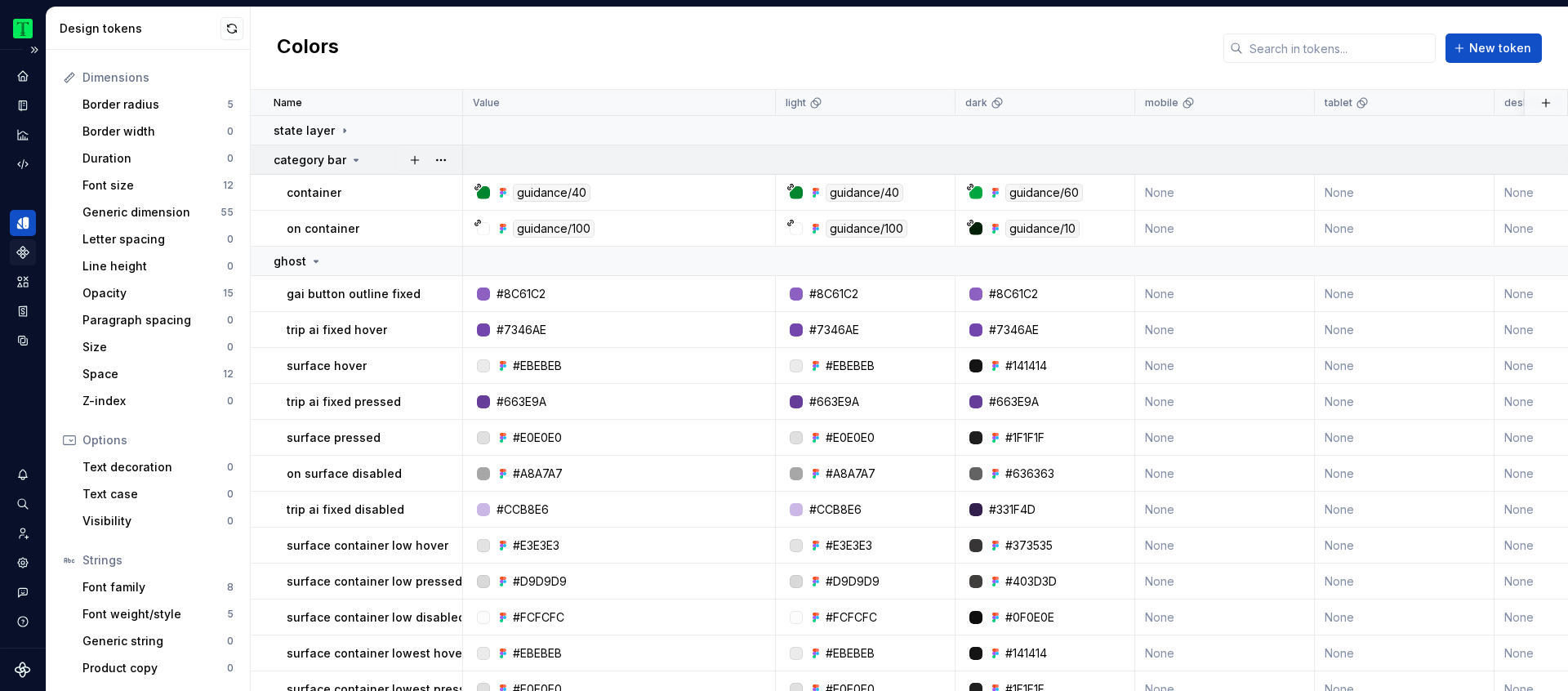
click at [349, 157] on icon at bounding box center [356, 160] width 13 height 13
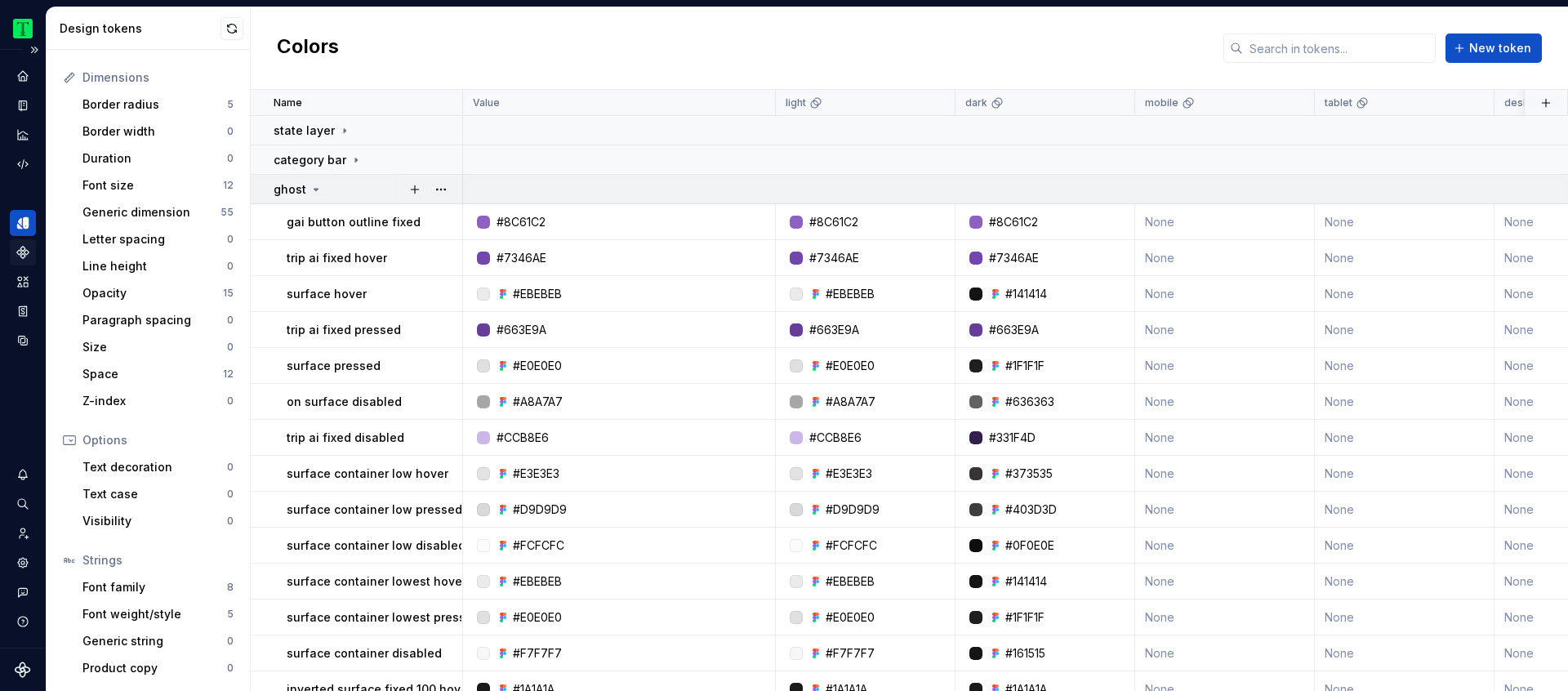
click at [314, 189] on icon at bounding box center [316, 190] width 4 height 2
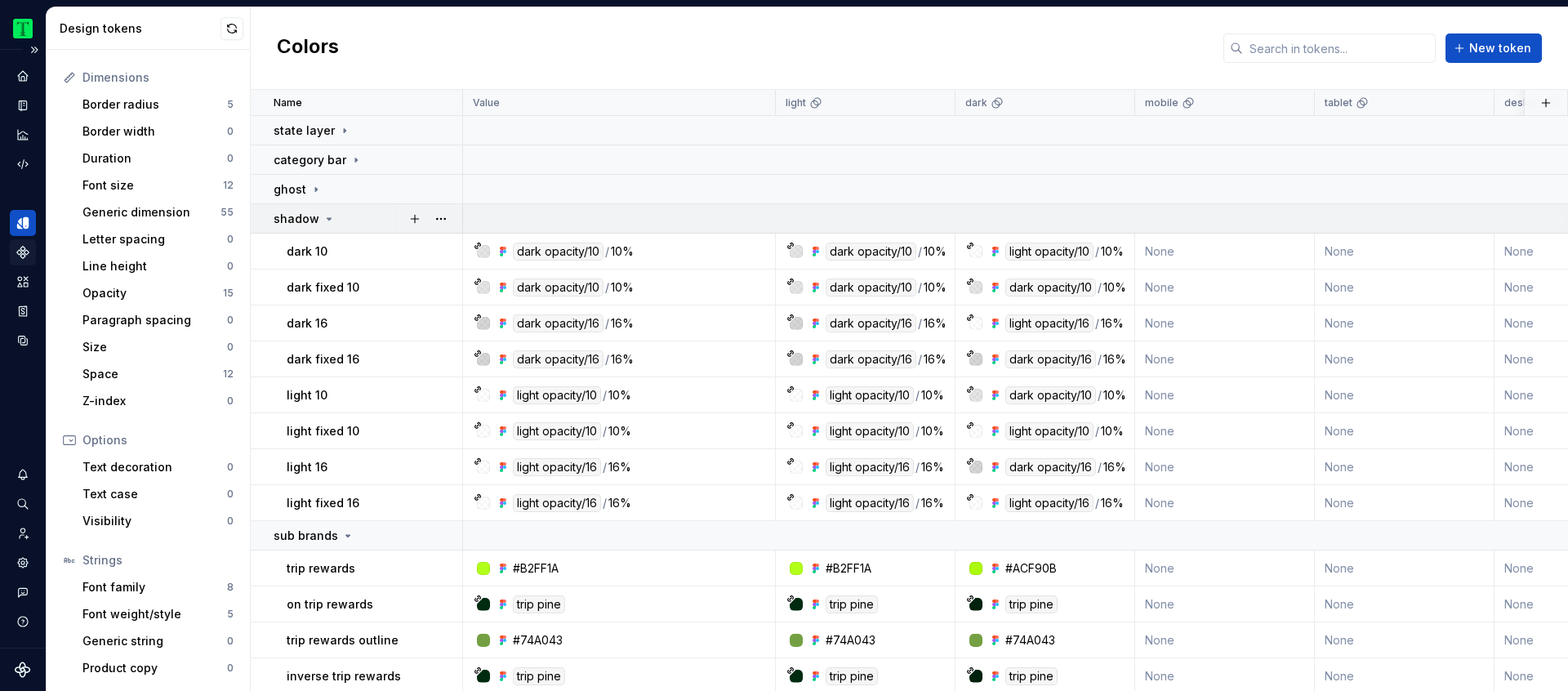
click at [317, 219] on div "shadow" at bounding box center [305, 219] width 62 height 16
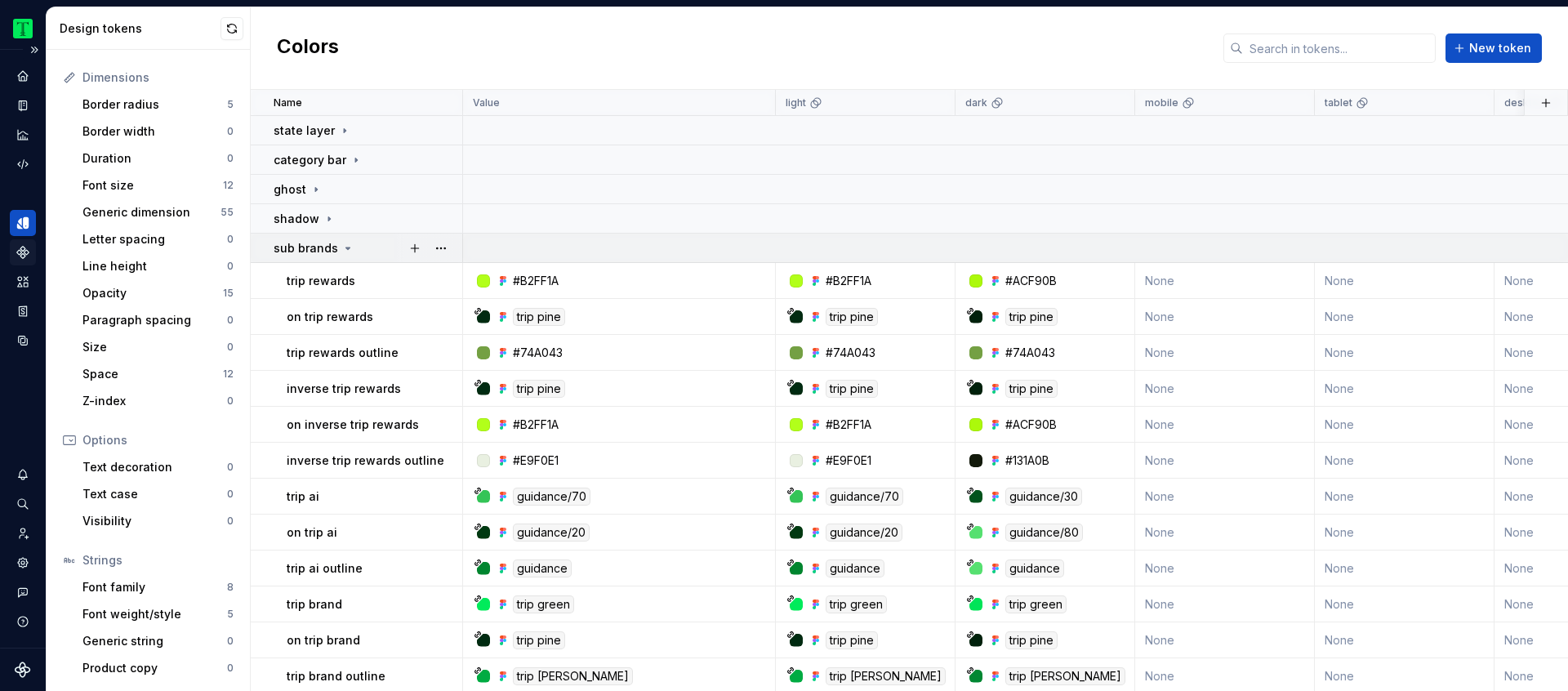
click at [318, 250] on p "sub brands" at bounding box center [306, 249] width 65 height 16
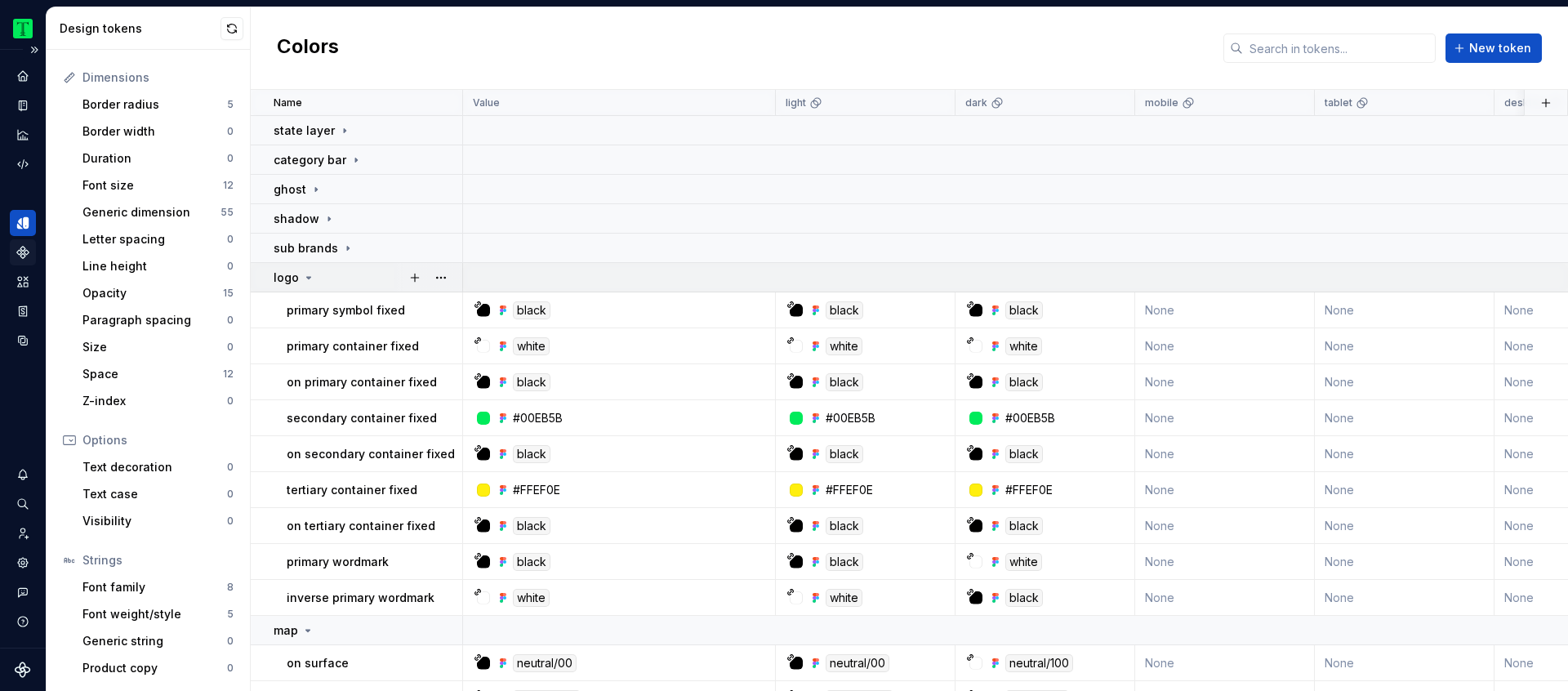
click at [301, 284] on div "logo" at bounding box center [294, 278] width 42 height 16
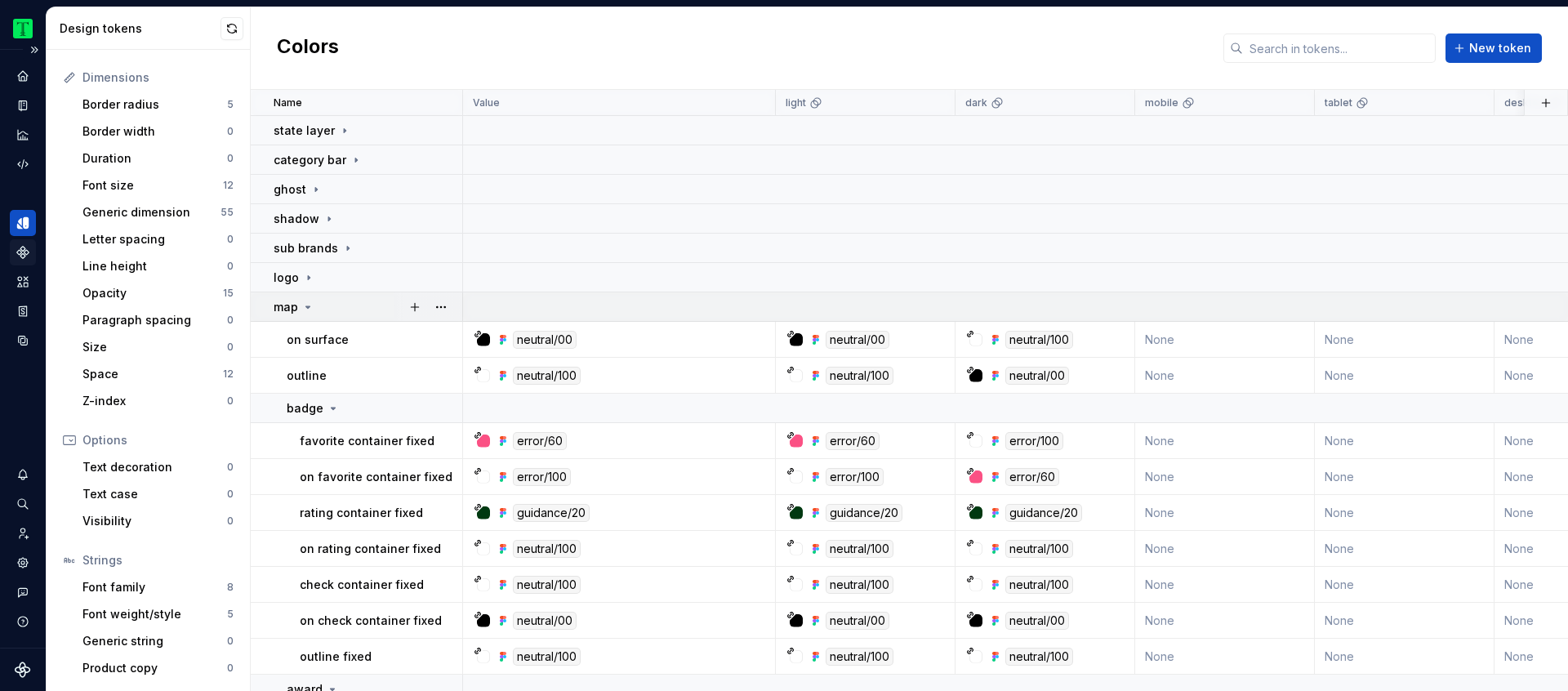
click at [299, 310] on div "map" at bounding box center [294, 307] width 41 height 16
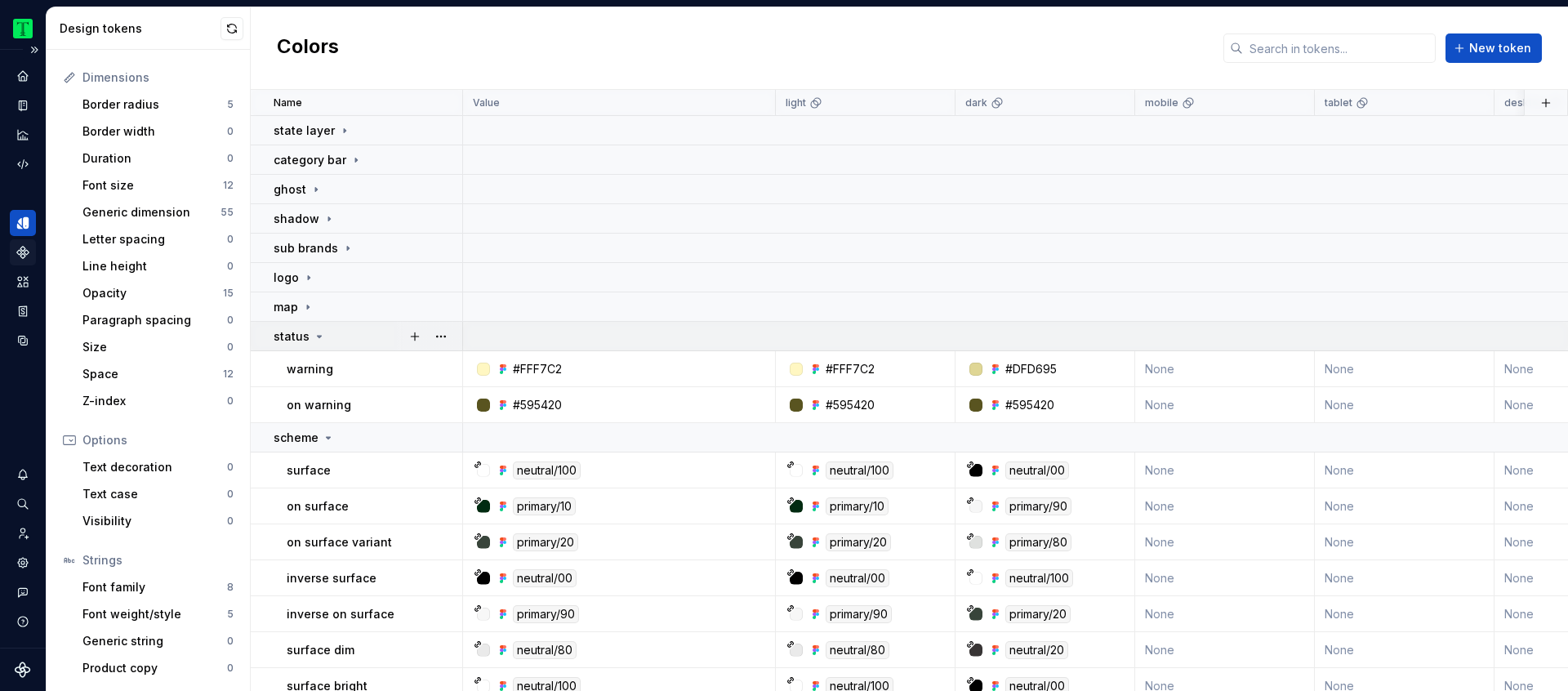
click at [301, 331] on p "status" at bounding box center [292, 336] width 36 height 16
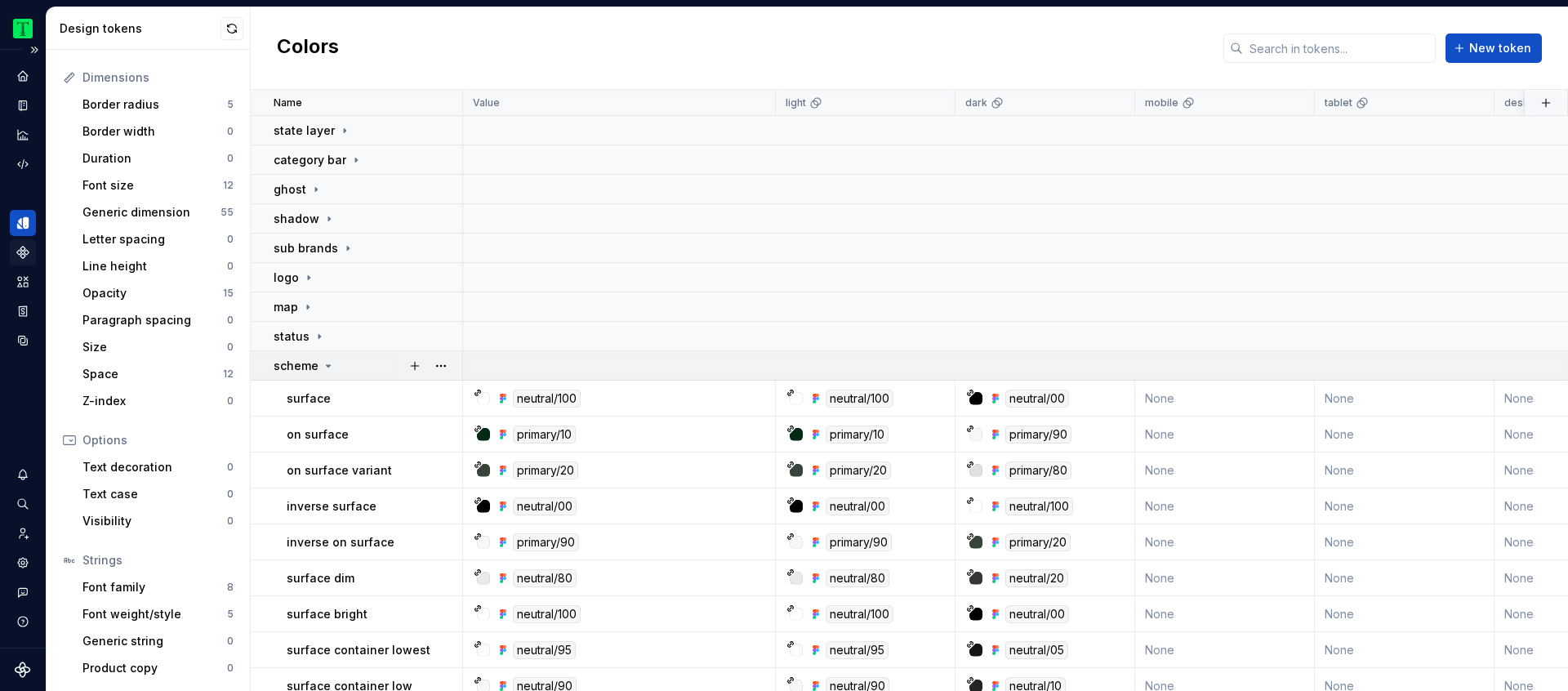
click at [308, 365] on p "scheme" at bounding box center [296, 366] width 45 height 16
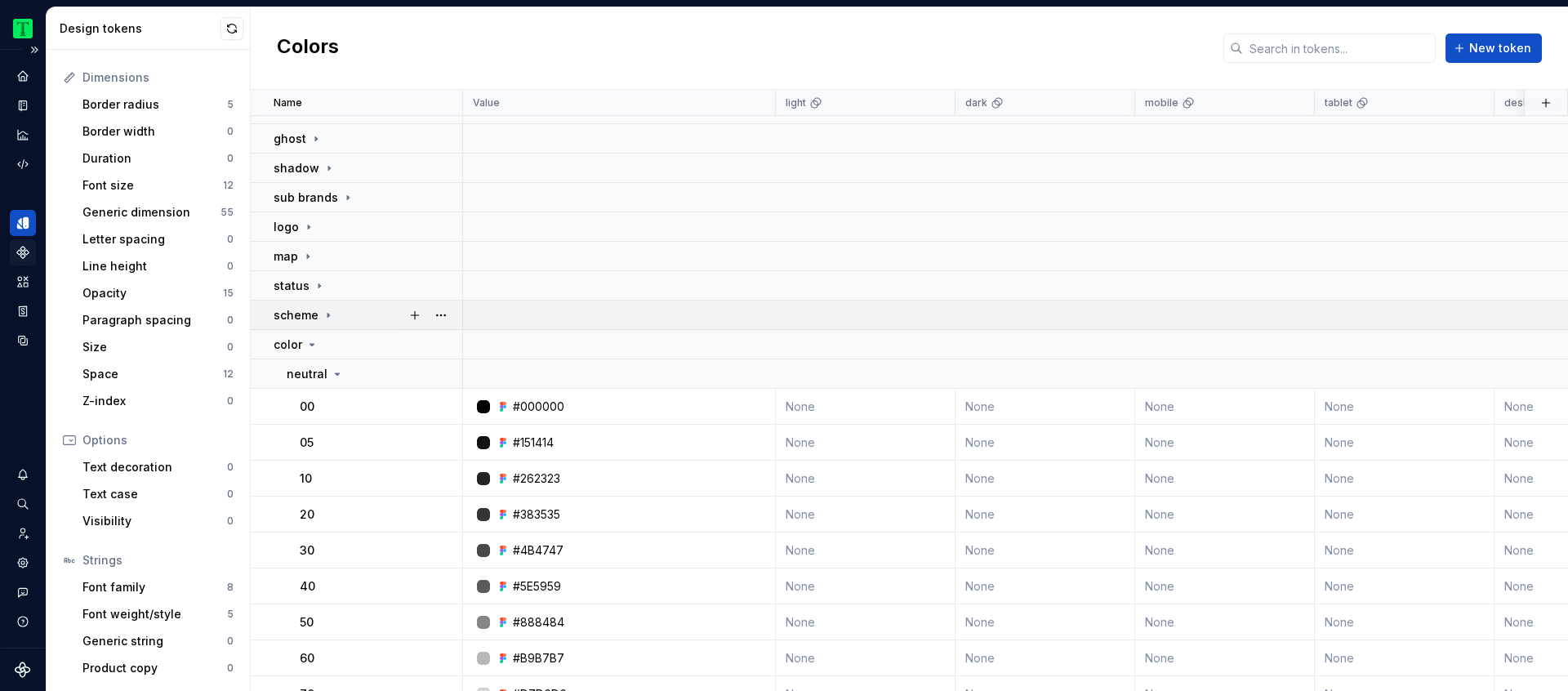
scroll to position [50, 0]
click at [312, 348] on icon at bounding box center [312, 346] width 13 height 13
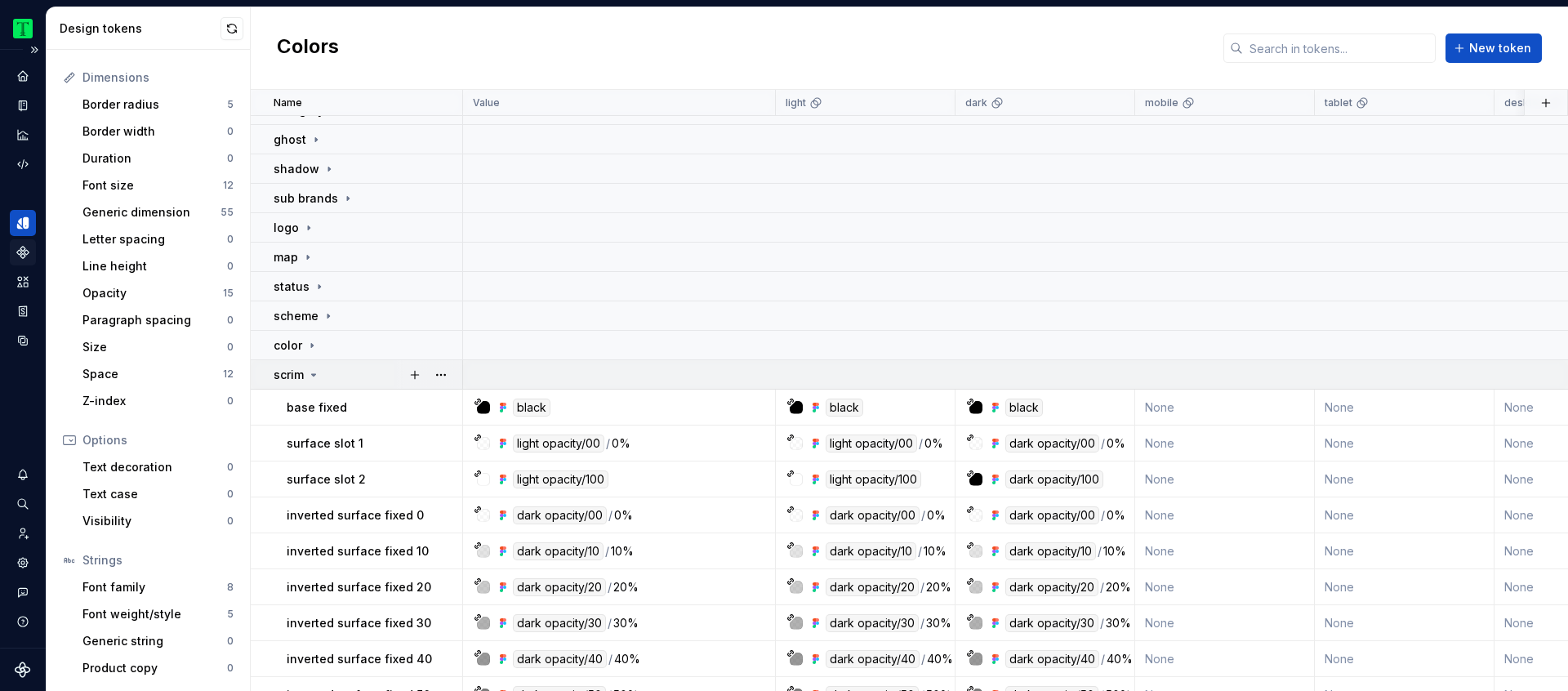
click at [315, 378] on icon at bounding box center [313, 375] width 13 height 13
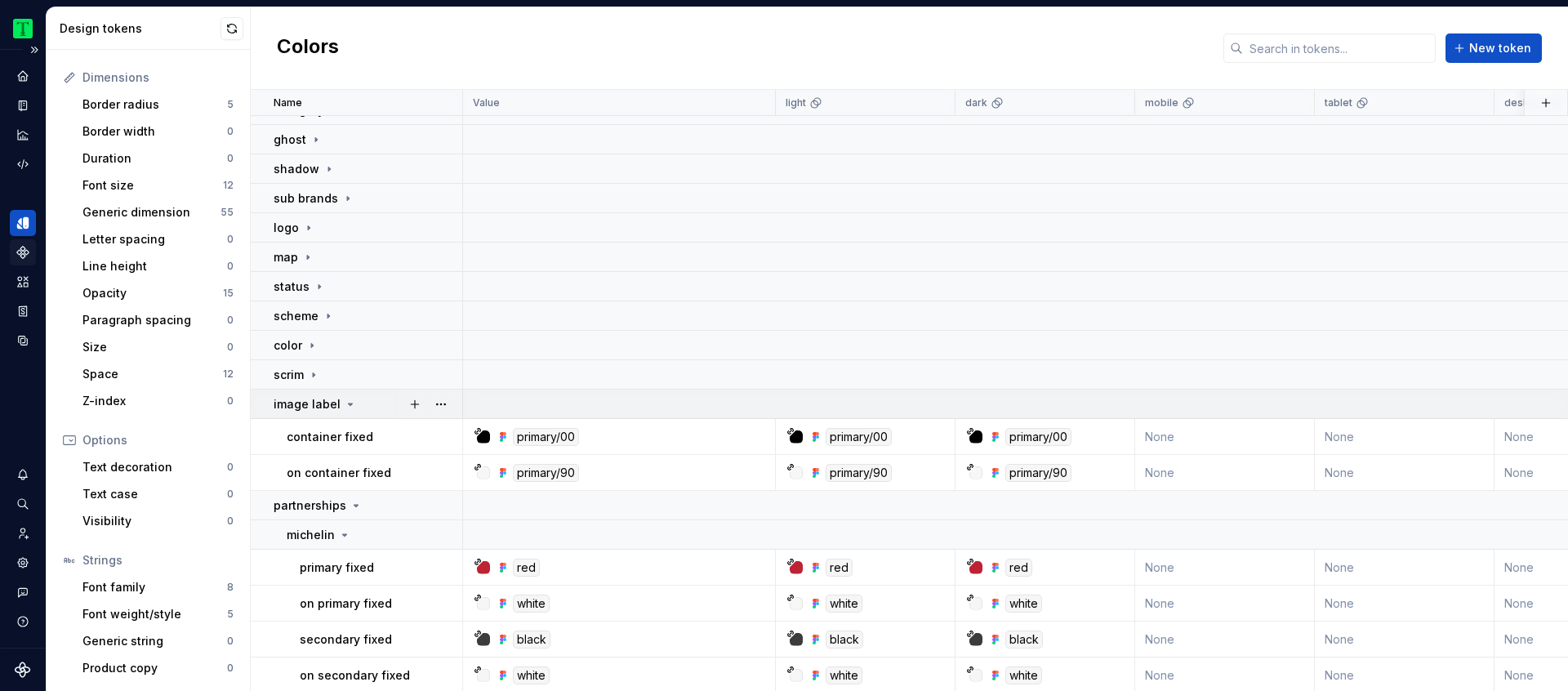
click at [317, 403] on p "image label" at bounding box center [308, 405] width 67 height 16
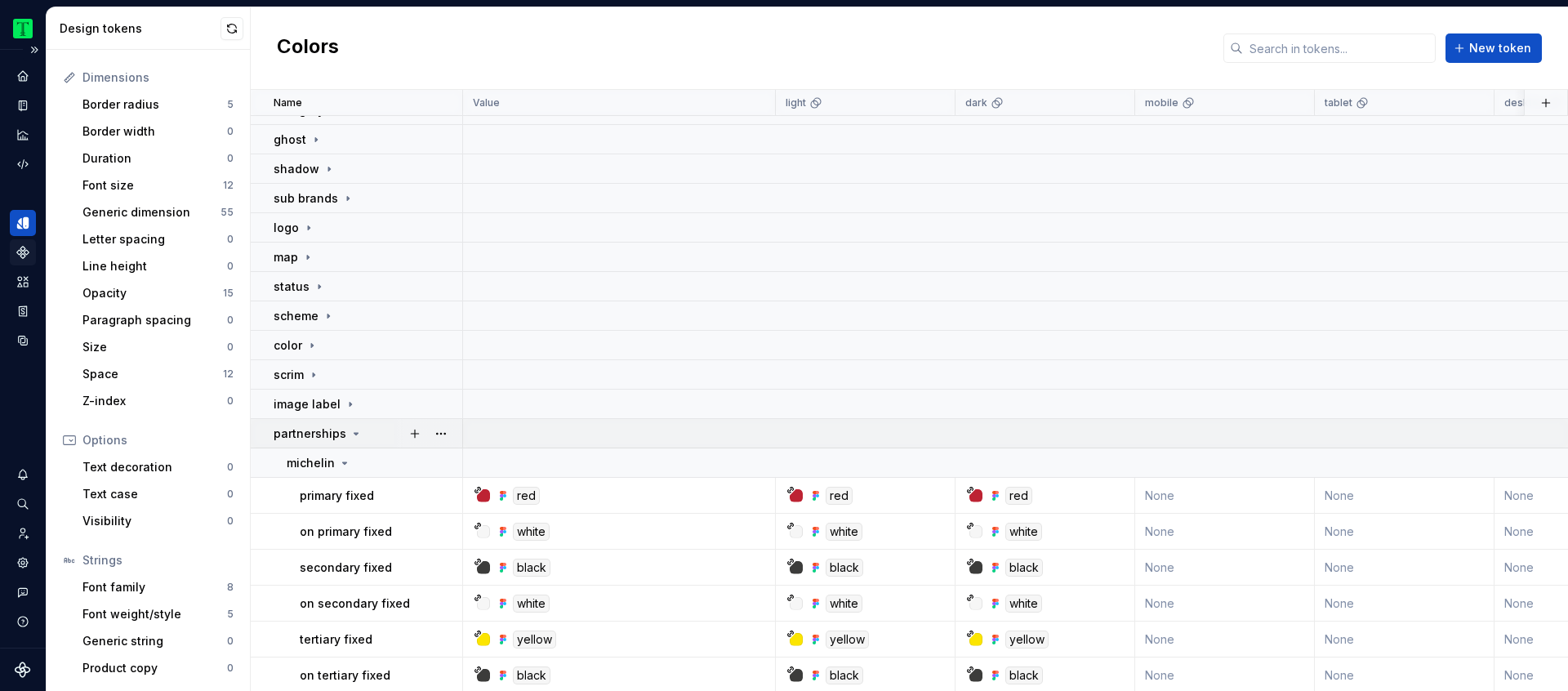
click at [336, 429] on p "partnerships" at bounding box center [310, 434] width 73 height 16
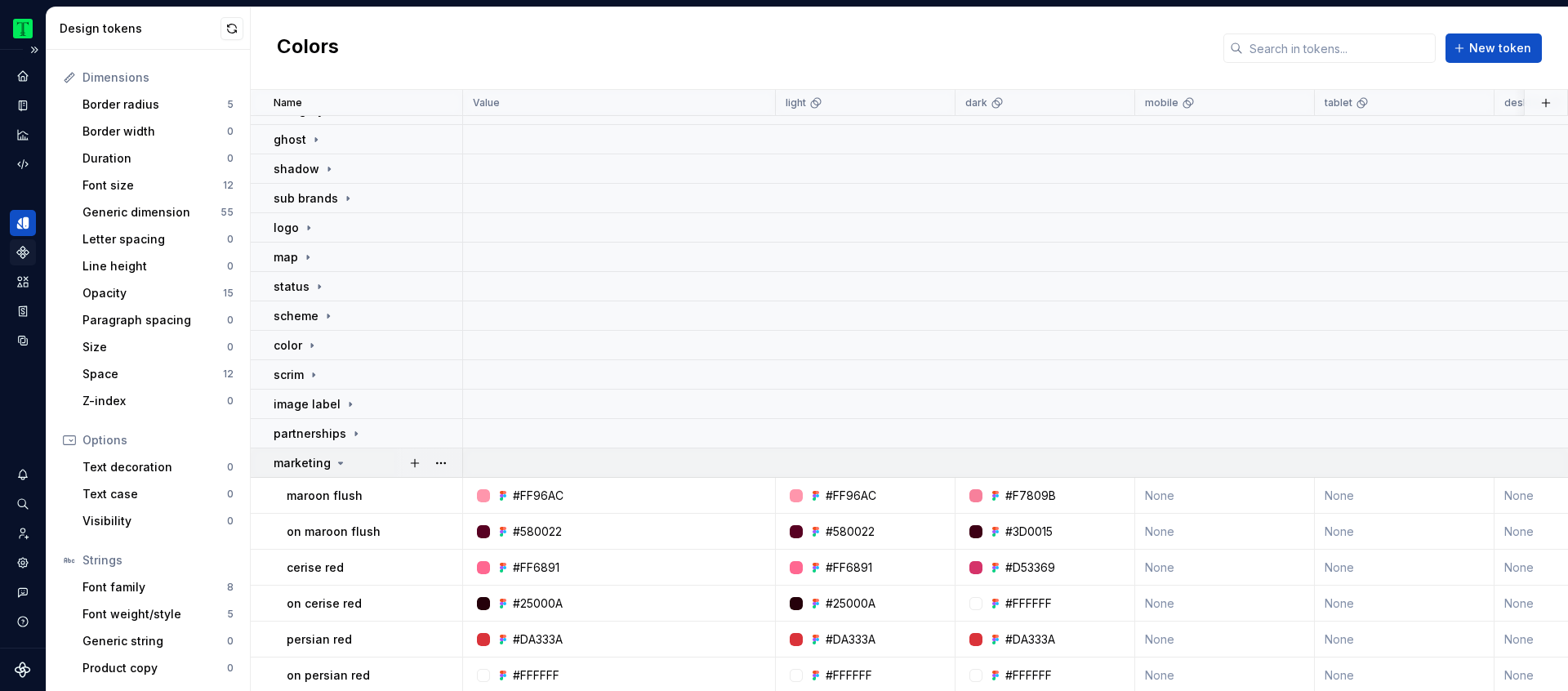
click at [334, 461] on icon at bounding box center [340, 464] width 13 height 13
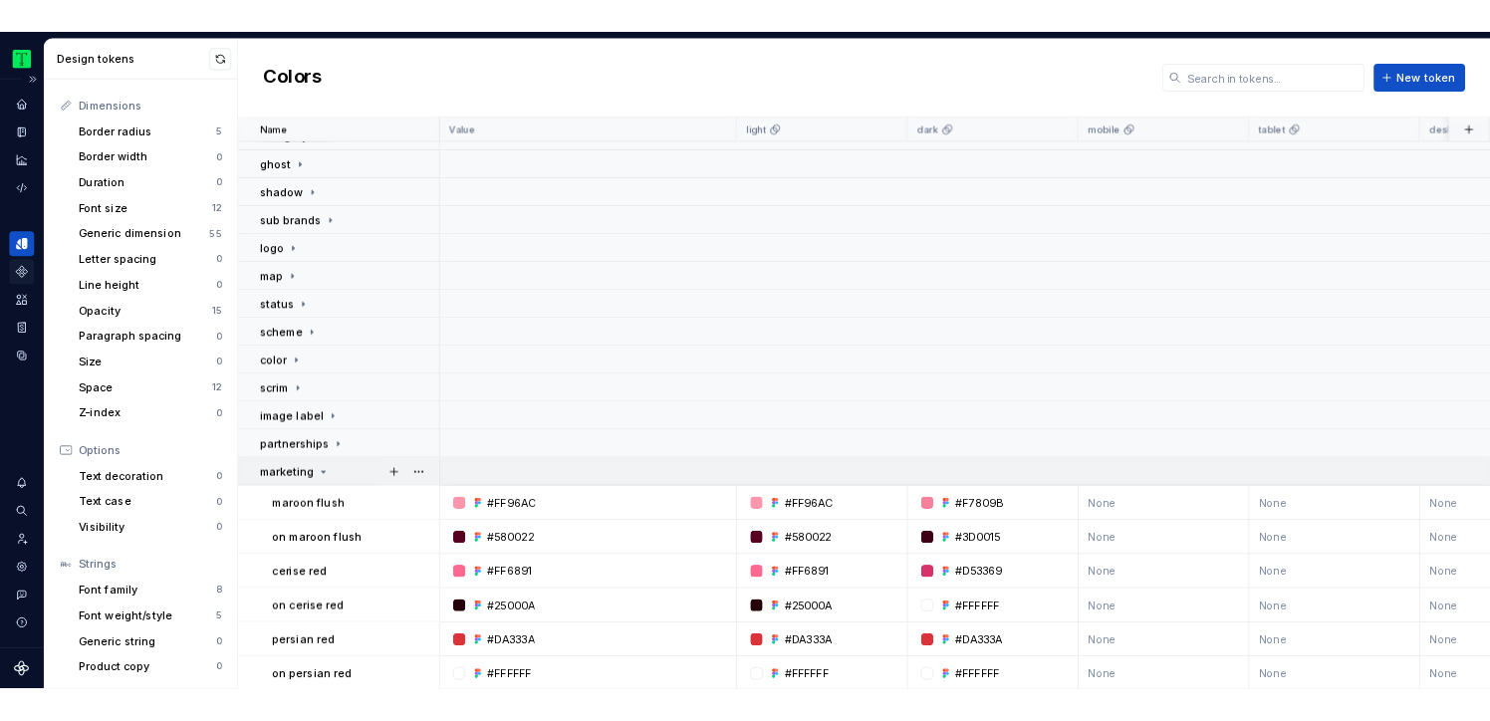
scroll to position [0, 0]
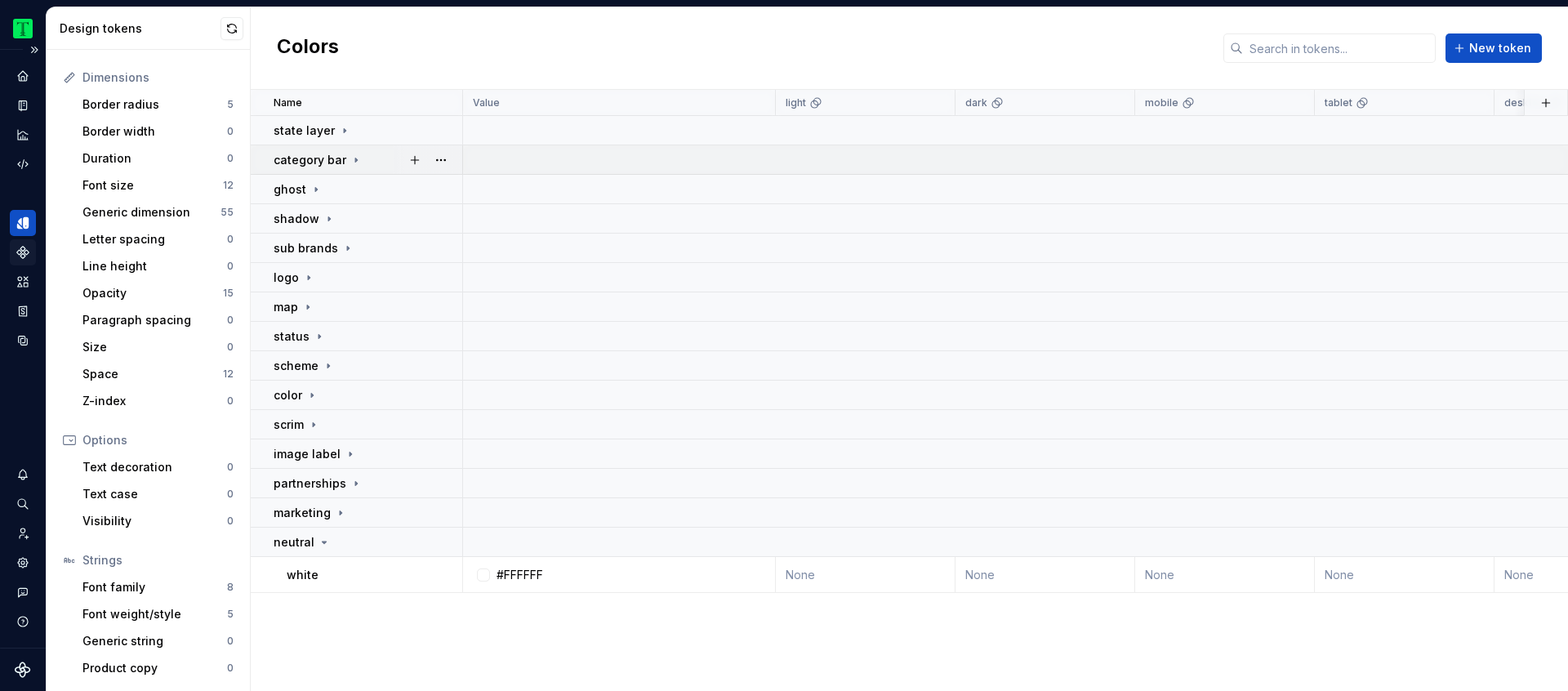
click at [359, 158] on icon at bounding box center [356, 160] width 13 height 13
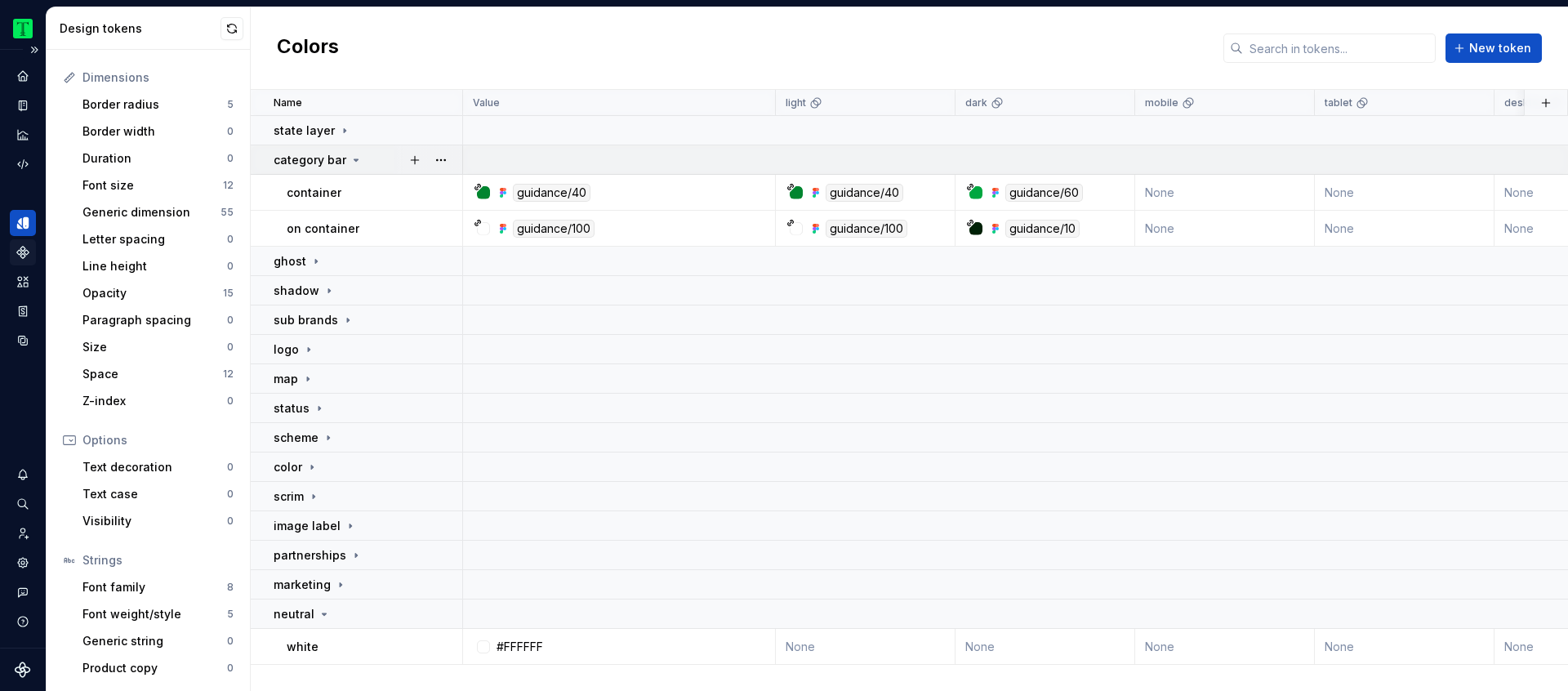
click at [359, 158] on div "category bar" at bounding box center [318, 160] width 89 height 16
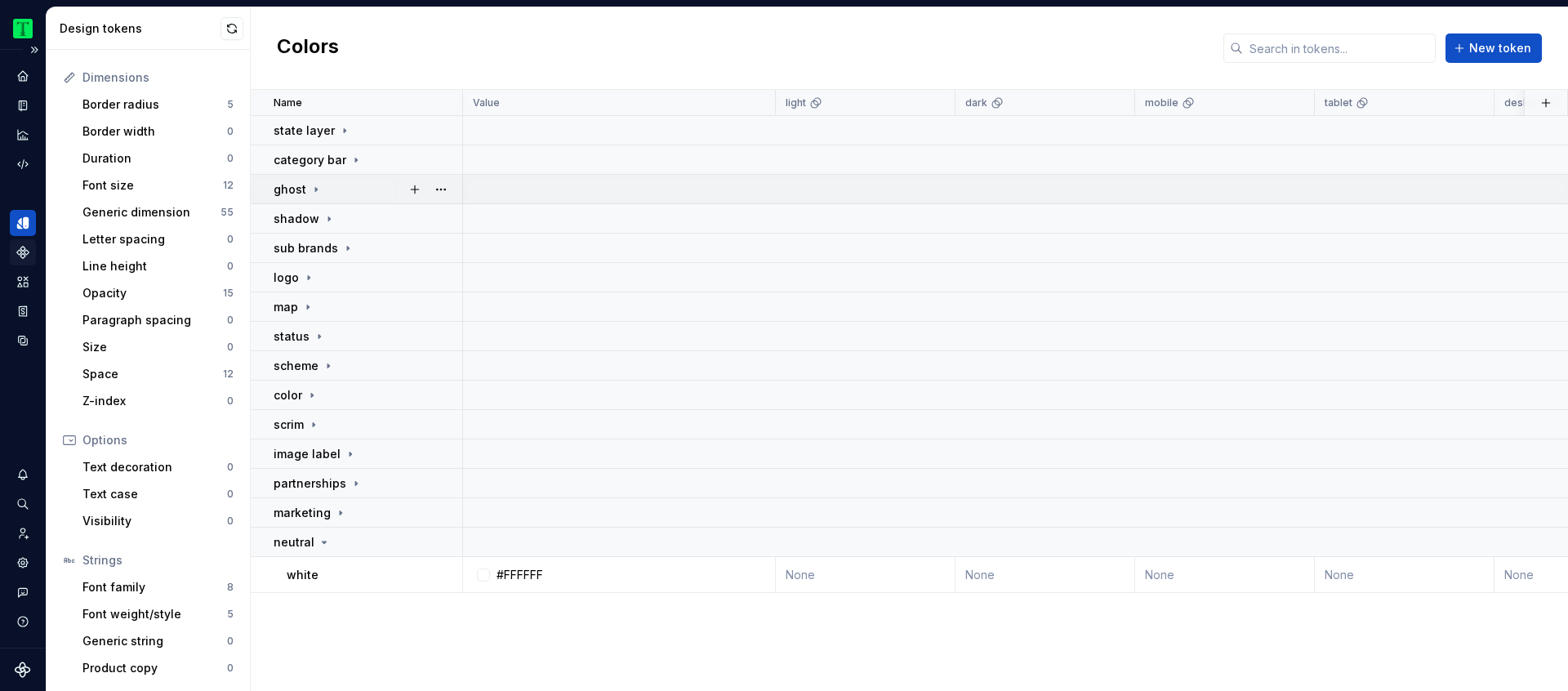
click at [309, 188] on icon at bounding box center [316, 190] width 13 height 13
